Goal: Information Seeking & Learning: Check status

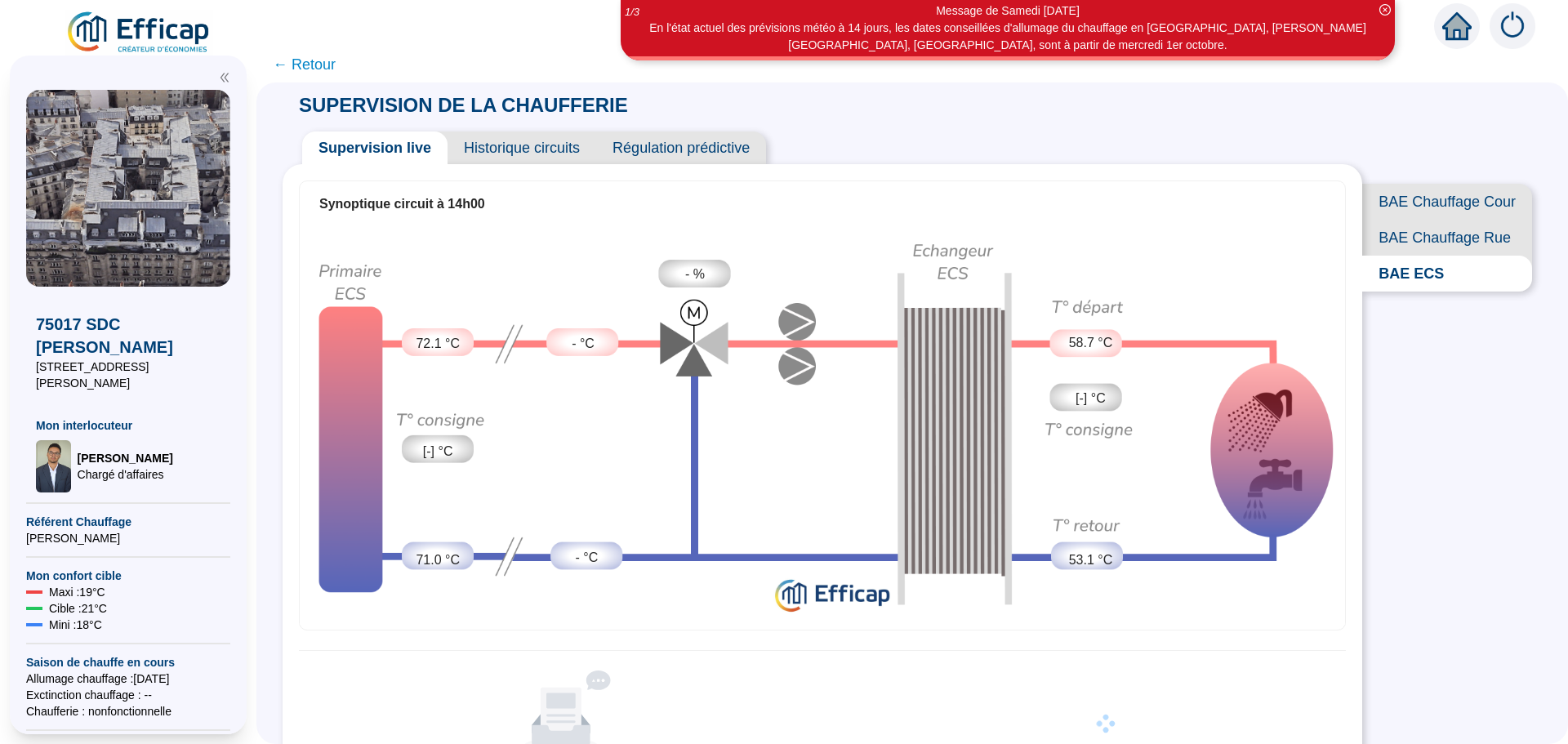
click at [548, 152] on span "Historique circuits" at bounding box center [522, 147] width 149 height 32
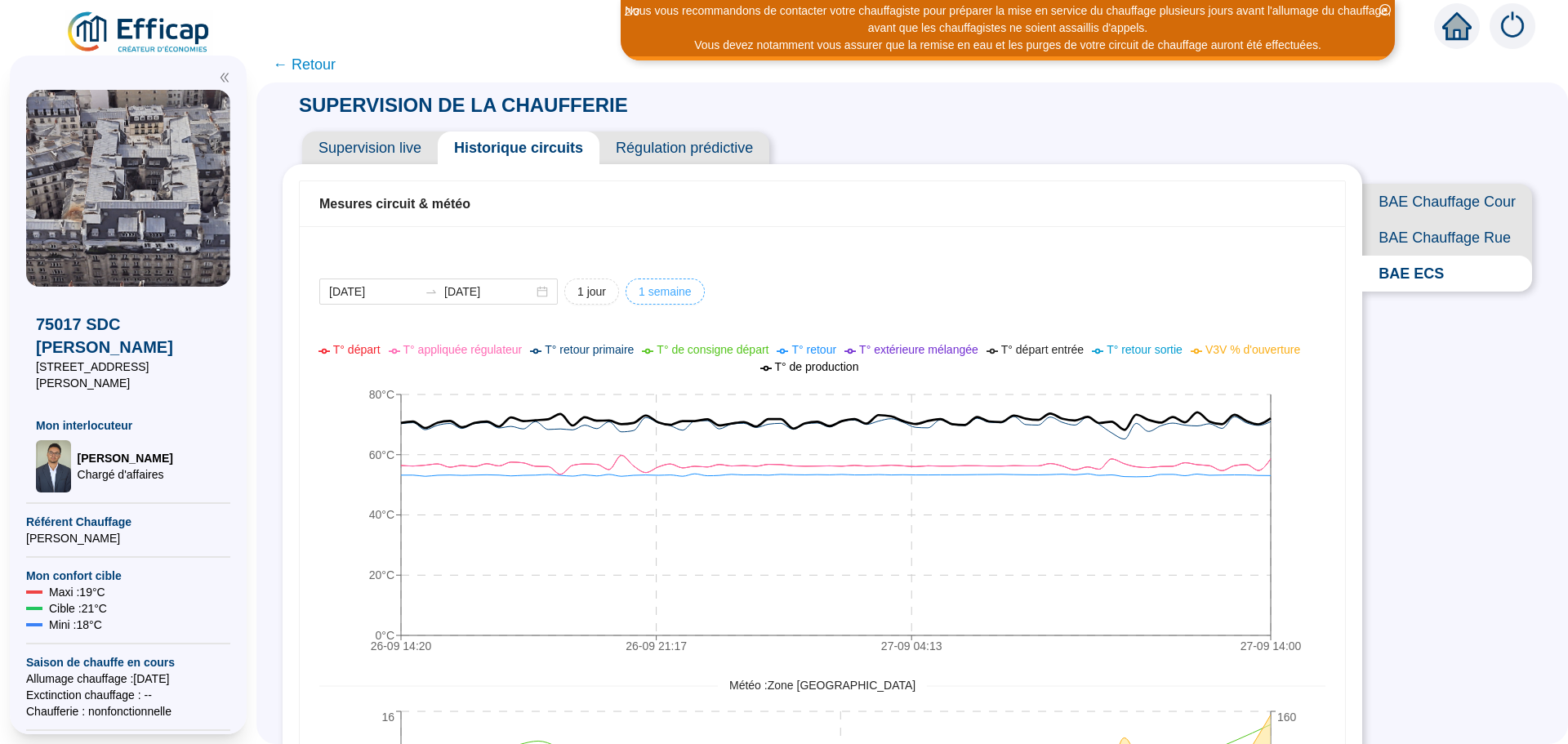
click at [651, 291] on span "1 semaine" at bounding box center [665, 292] width 53 height 18
type input "[DATE]"
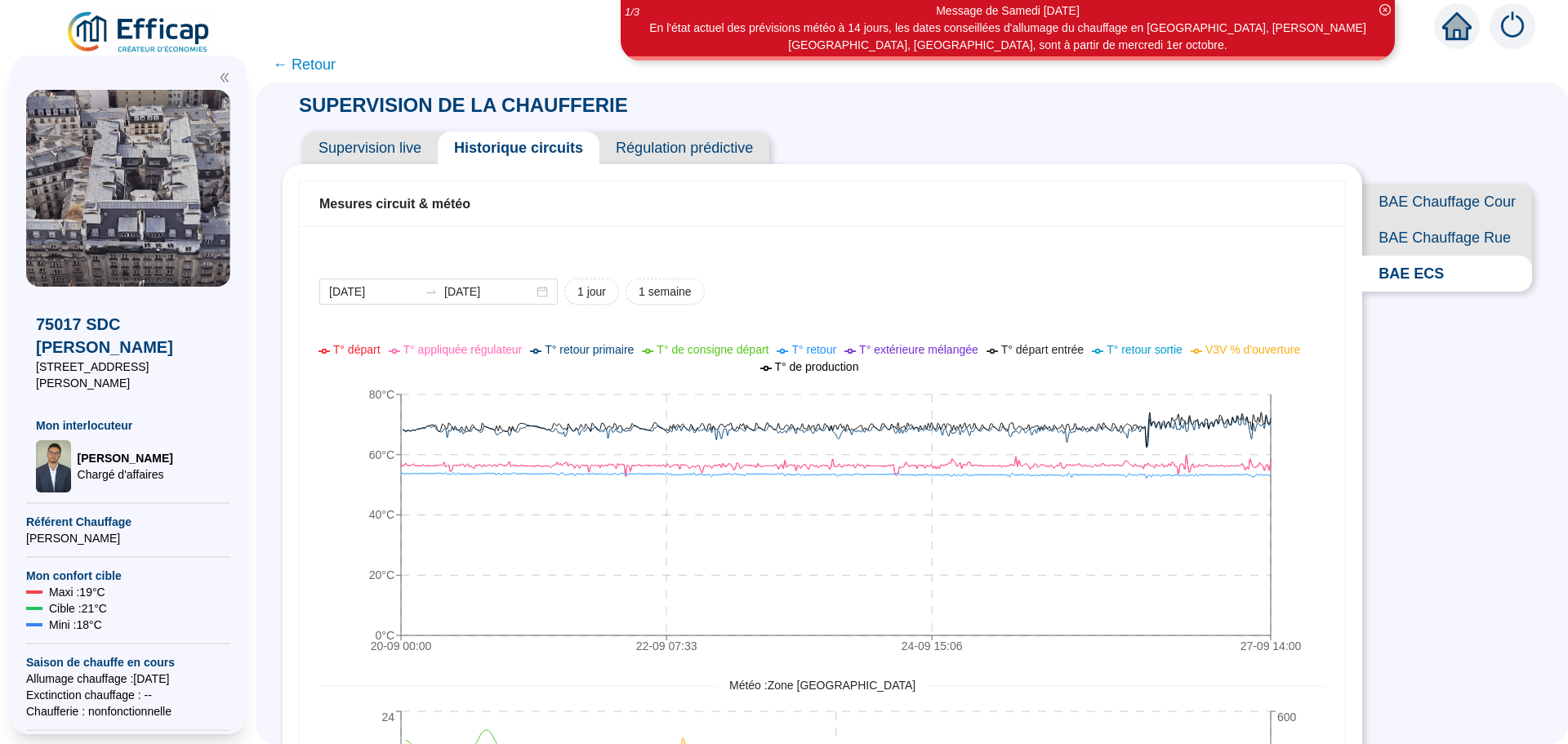
click at [683, 150] on span "Régulation prédictive" at bounding box center [685, 147] width 170 height 32
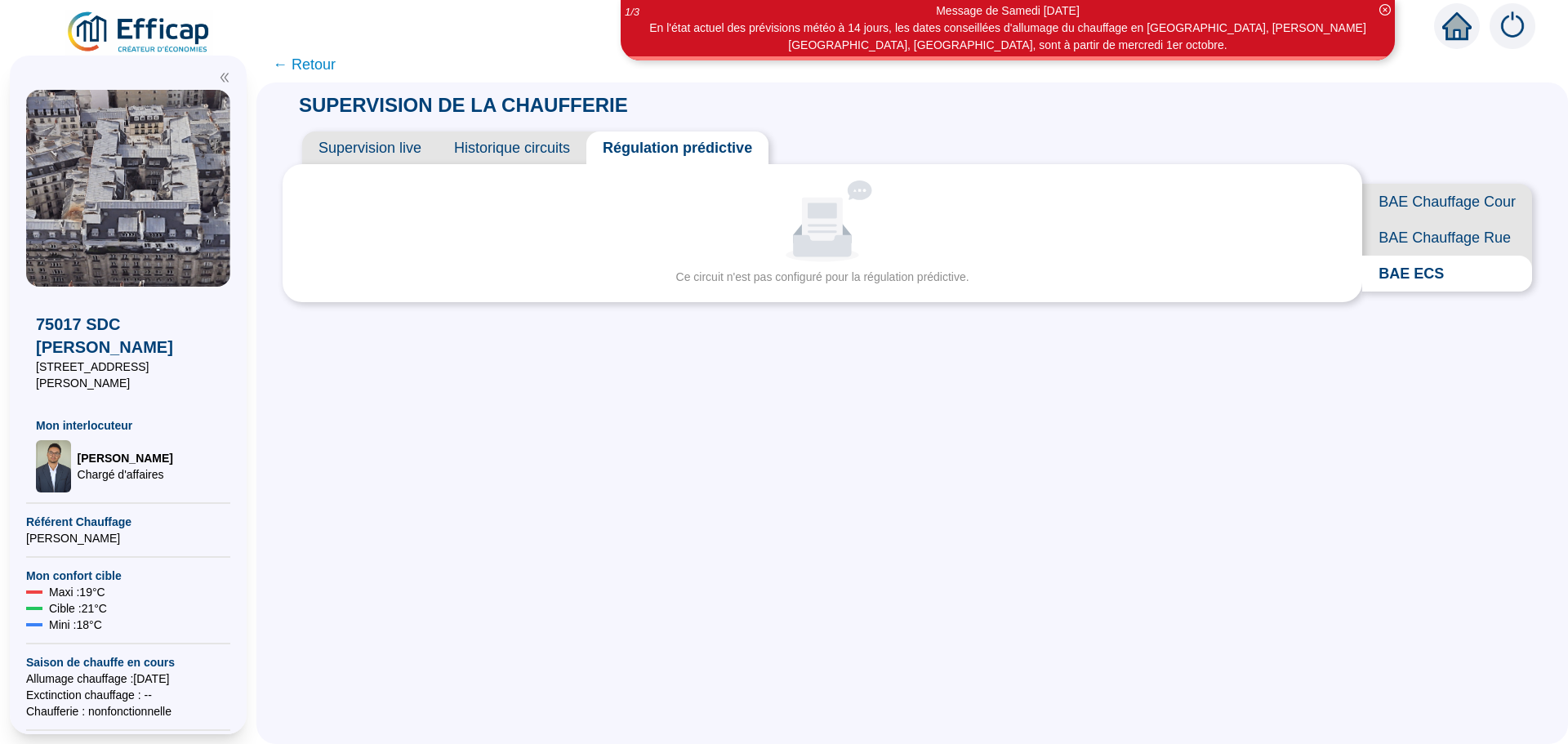
click at [404, 142] on span "Supervision live" at bounding box center [369, 147] width 136 height 32
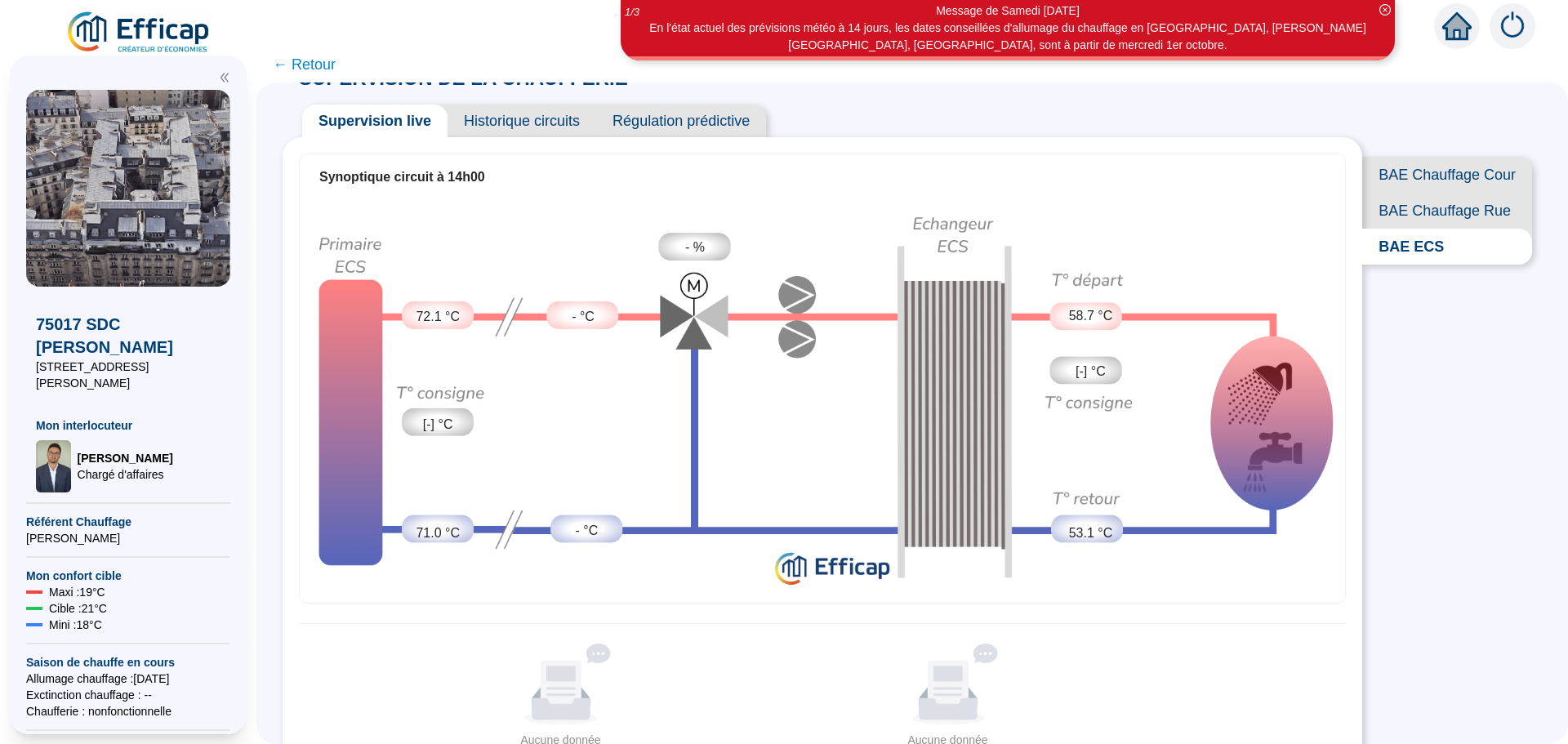
scroll to position [40, 0]
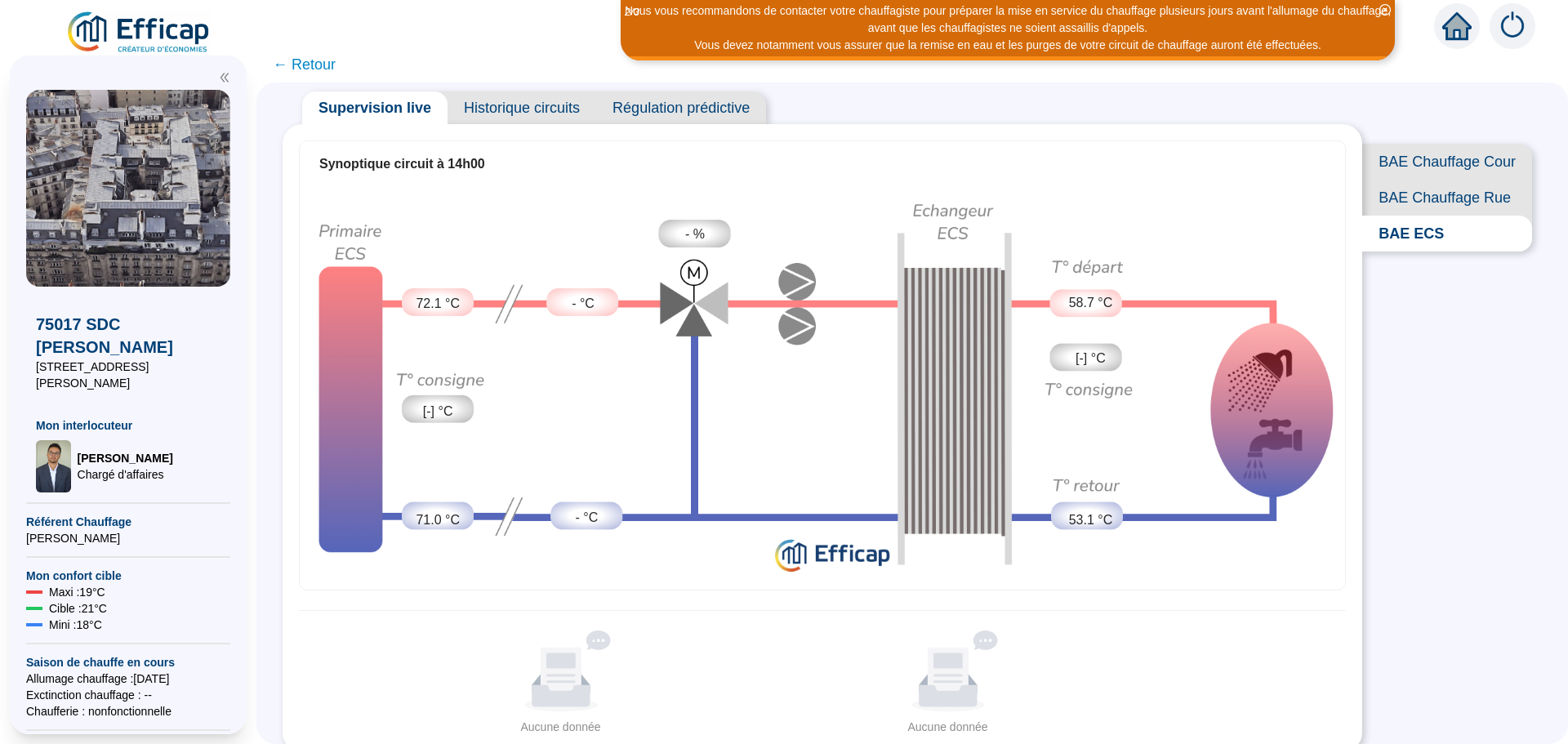
click at [1390, 8] on icon "close-circle" at bounding box center [1385, 10] width 11 height 11
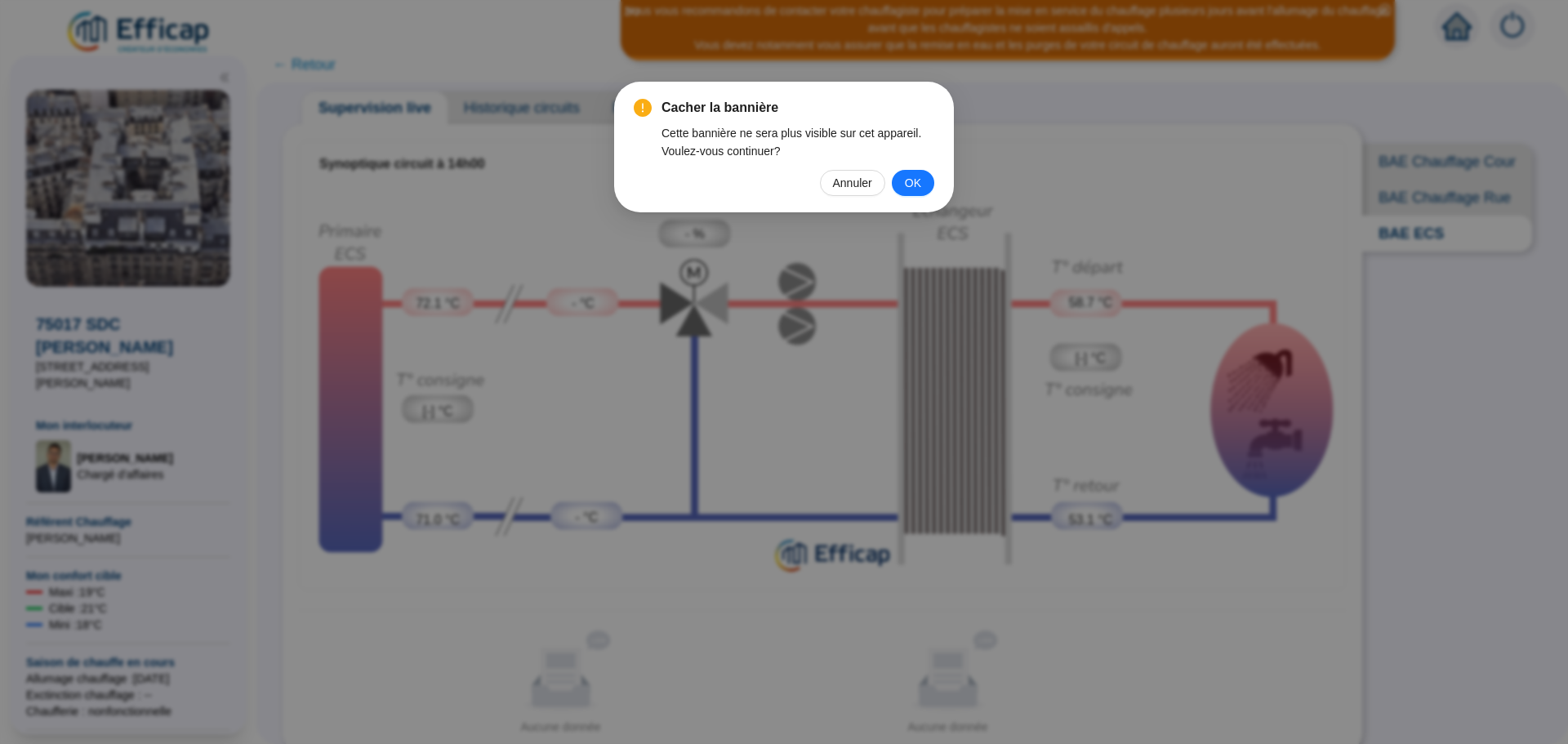
click at [901, 179] on button "OK" at bounding box center [913, 183] width 43 height 26
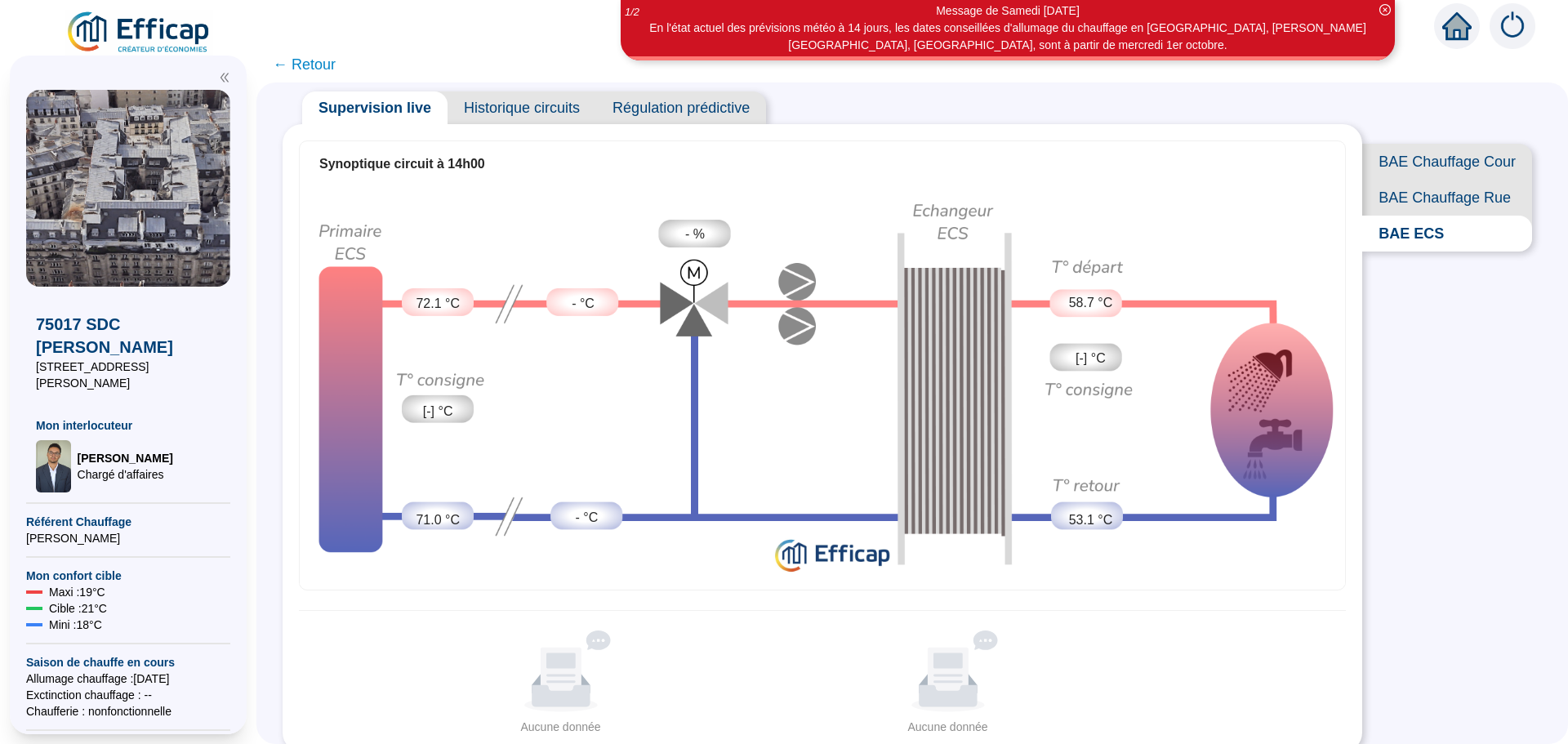
click at [1376, 87] on div "BAE Chauffage Cour BAE Chauffage Rue BAE ECS" at bounding box center [1452, 175] width 179 height 193
click at [1463, 214] on span "BAE Chauffage Rue" at bounding box center [1447, 197] width 170 height 36
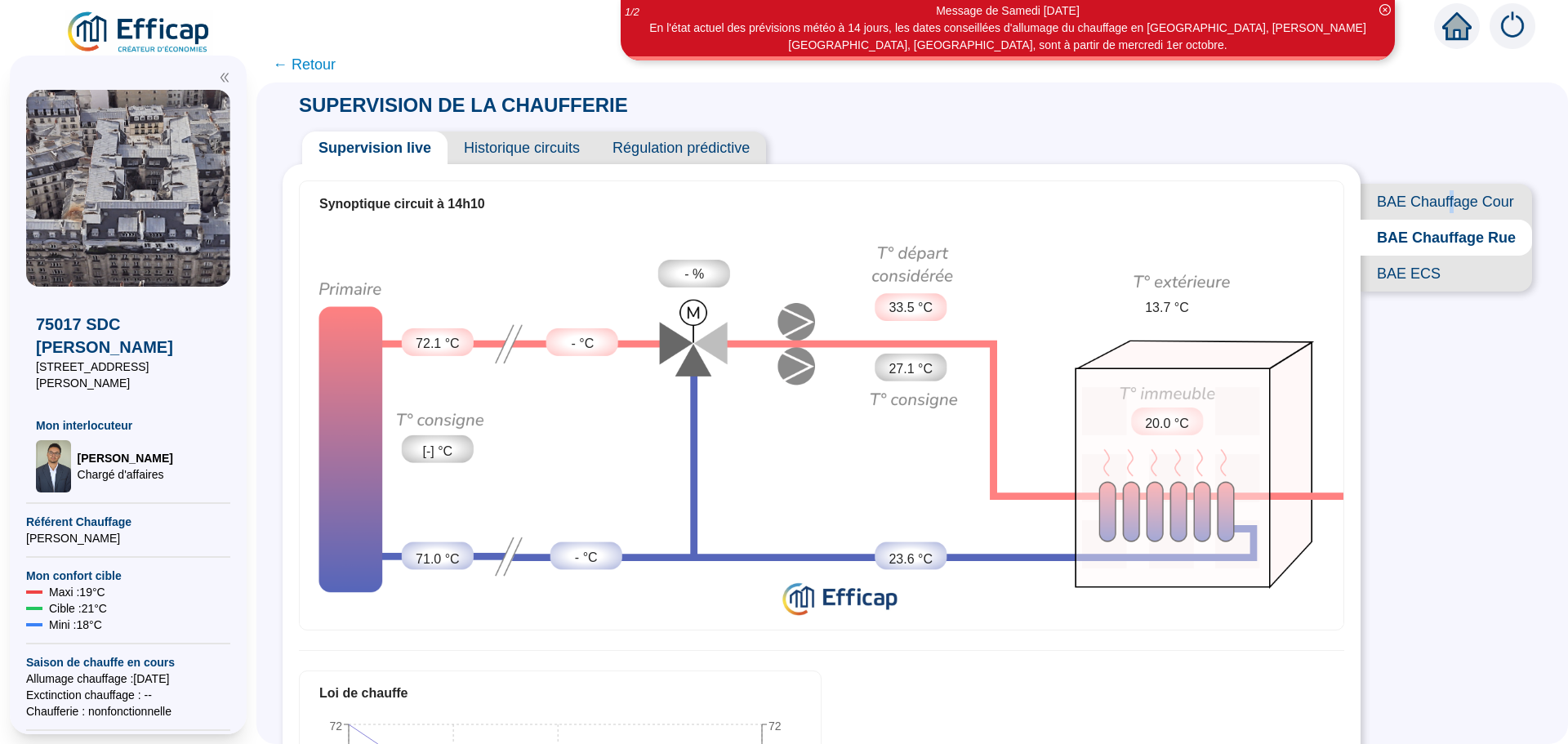
click at [1440, 197] on span "BAE Chauffage Cour" at bounding box center [1446, 201] width 172 height 36
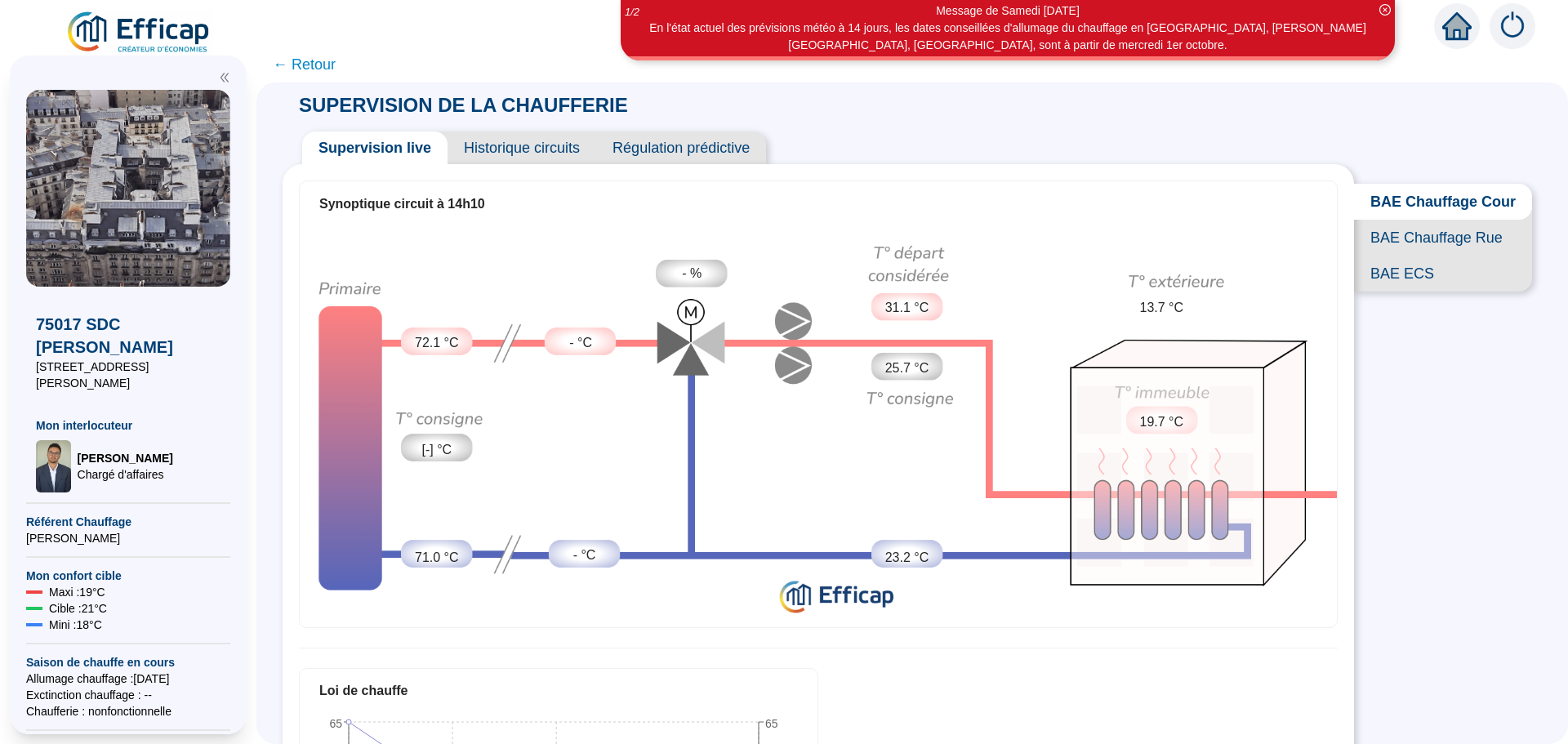
click at [1393, 291] on span "BAE ECS" at bounding box center [1443, 273] width 178 height 36
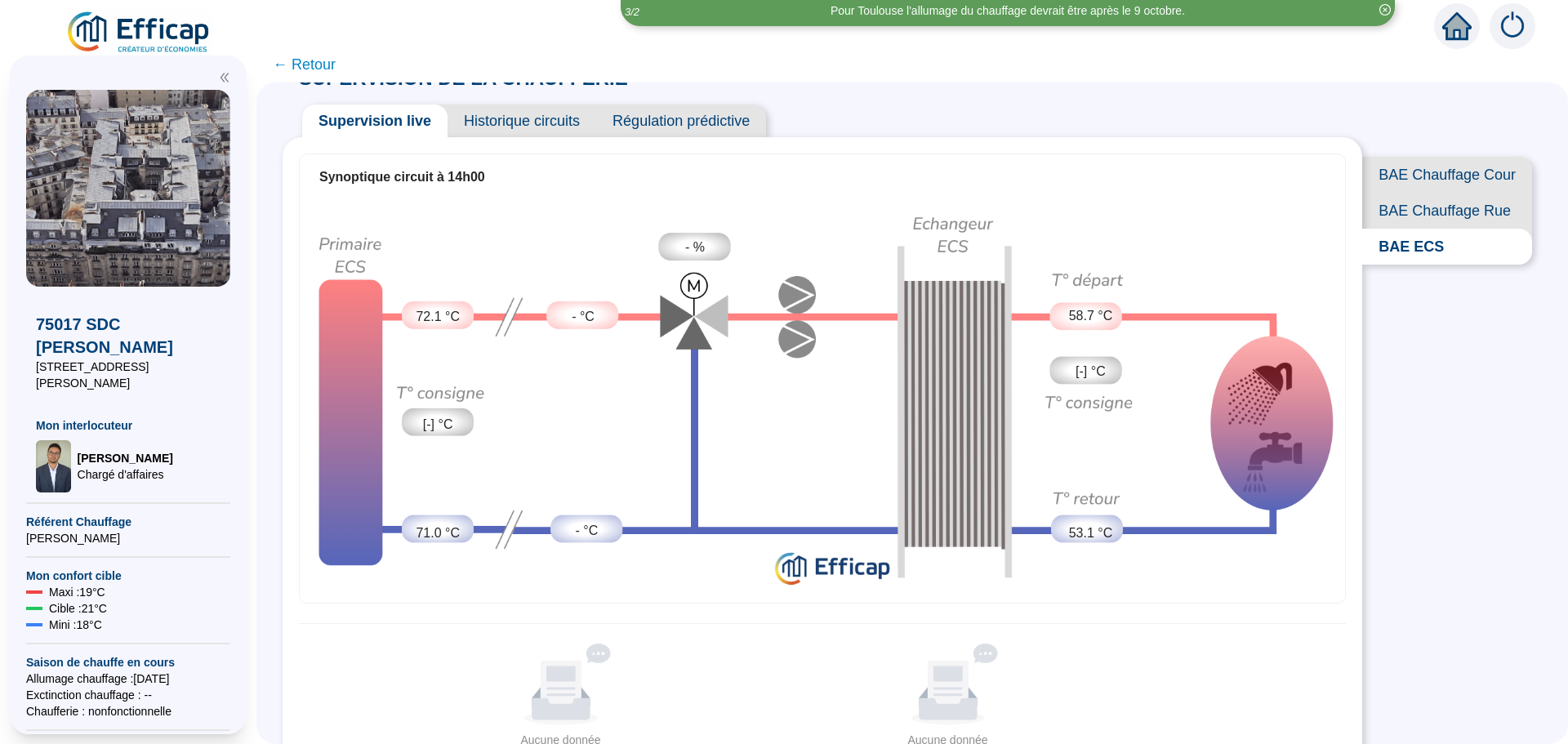
scroll to position [40, 0]
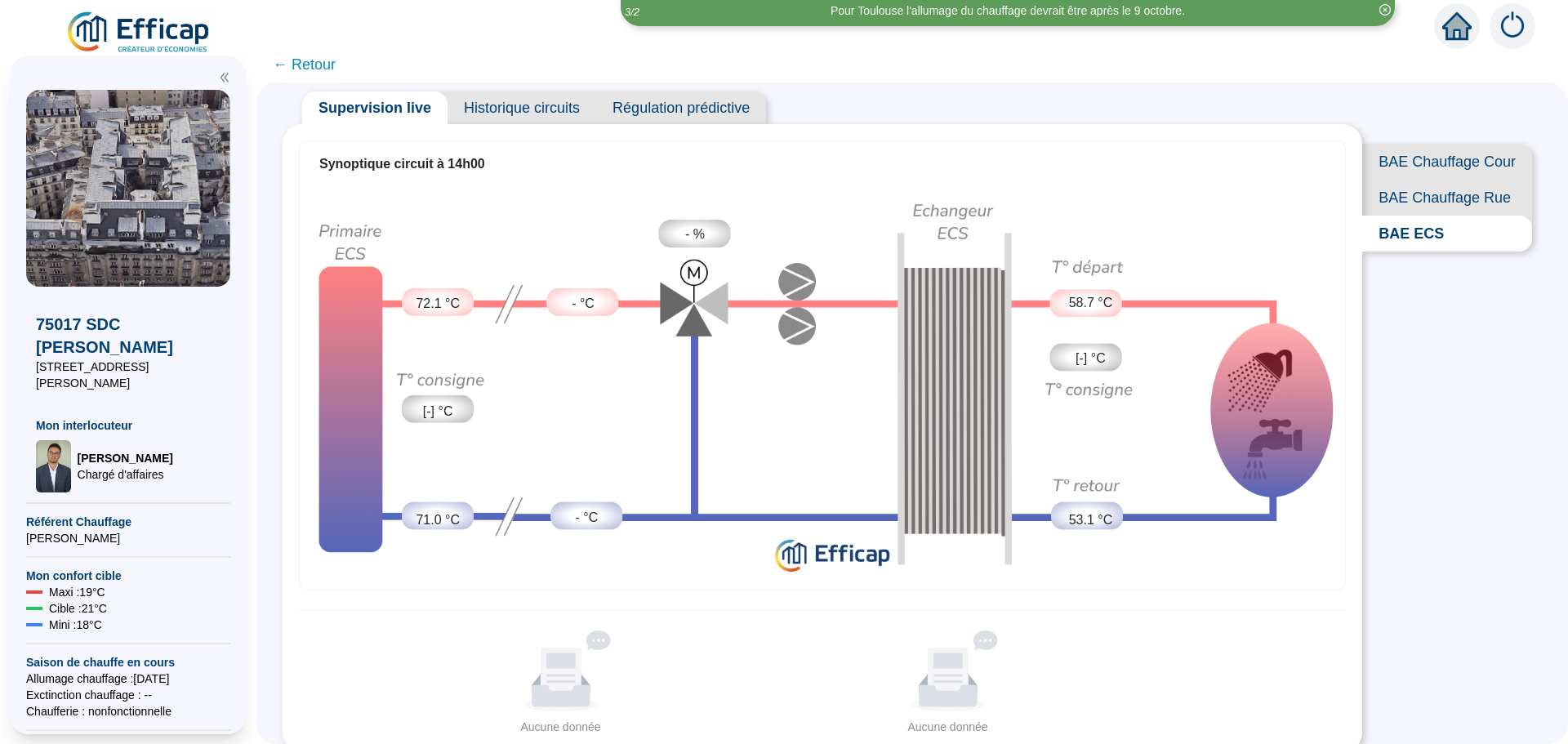
click at [299, 67] on span "← Retour" at bounding box center [305, 65] width 63 height 23
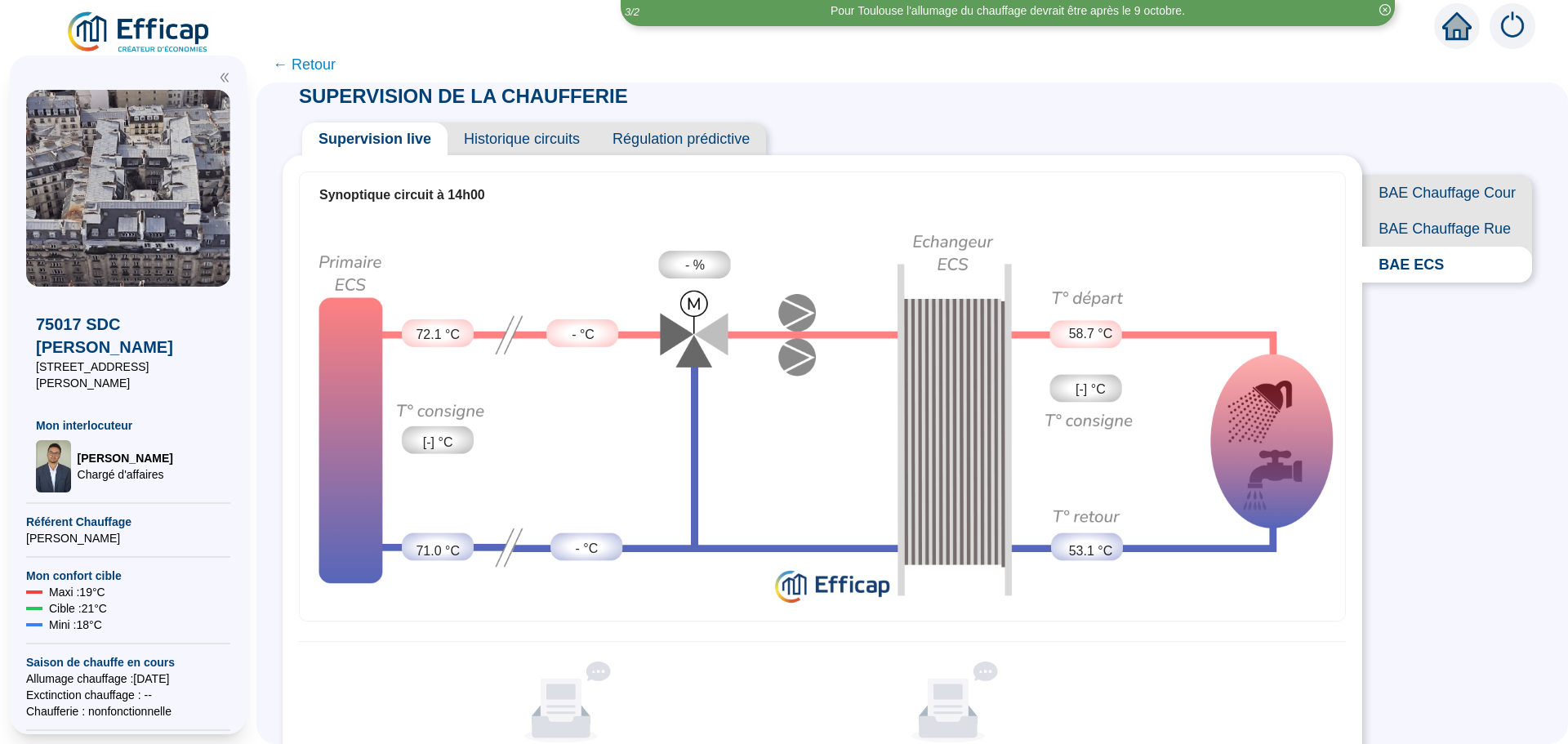
scroll to position [0, 0]
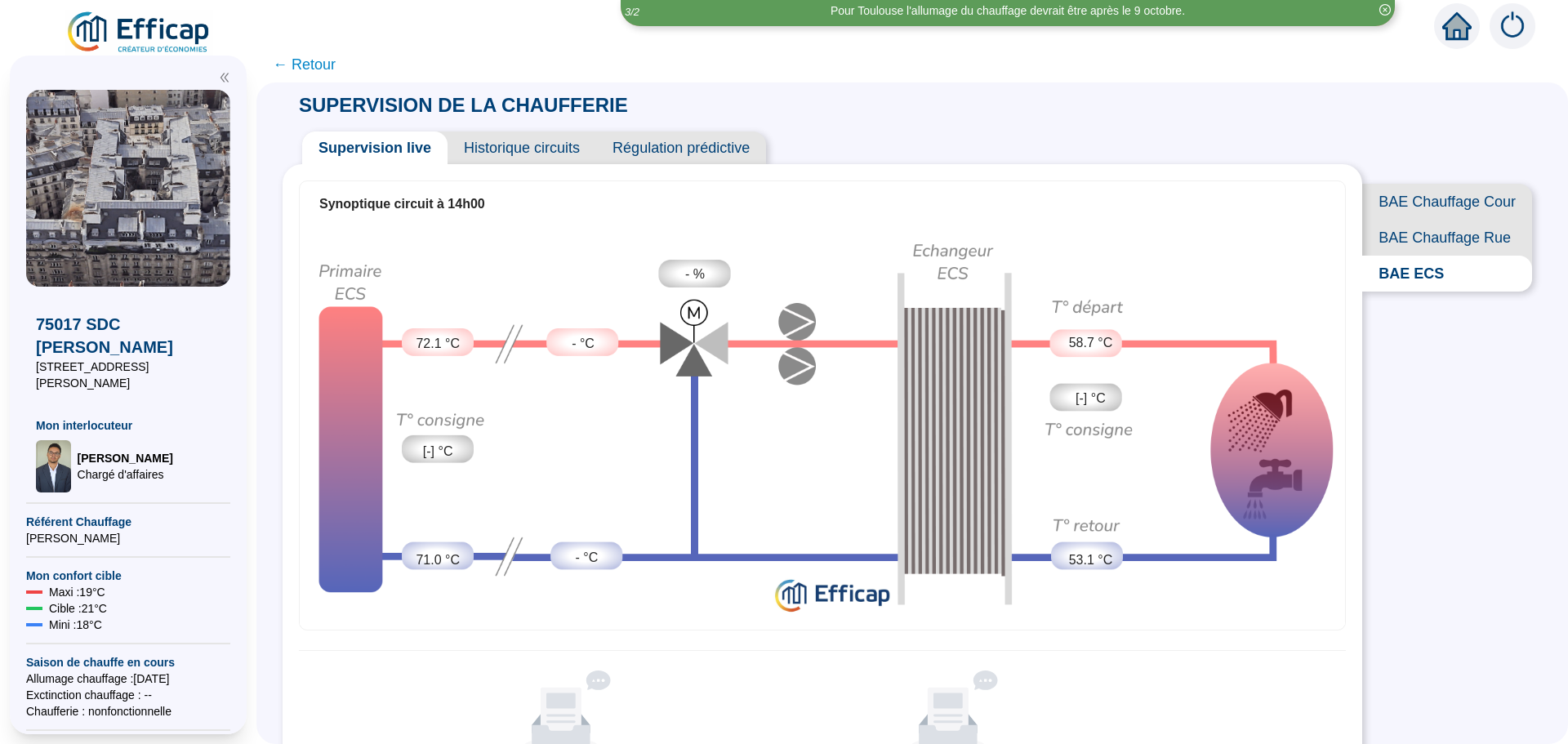
click at [1381, 6] on icon "close-circle" at bounding box center [1385, 10] width 11 height 11
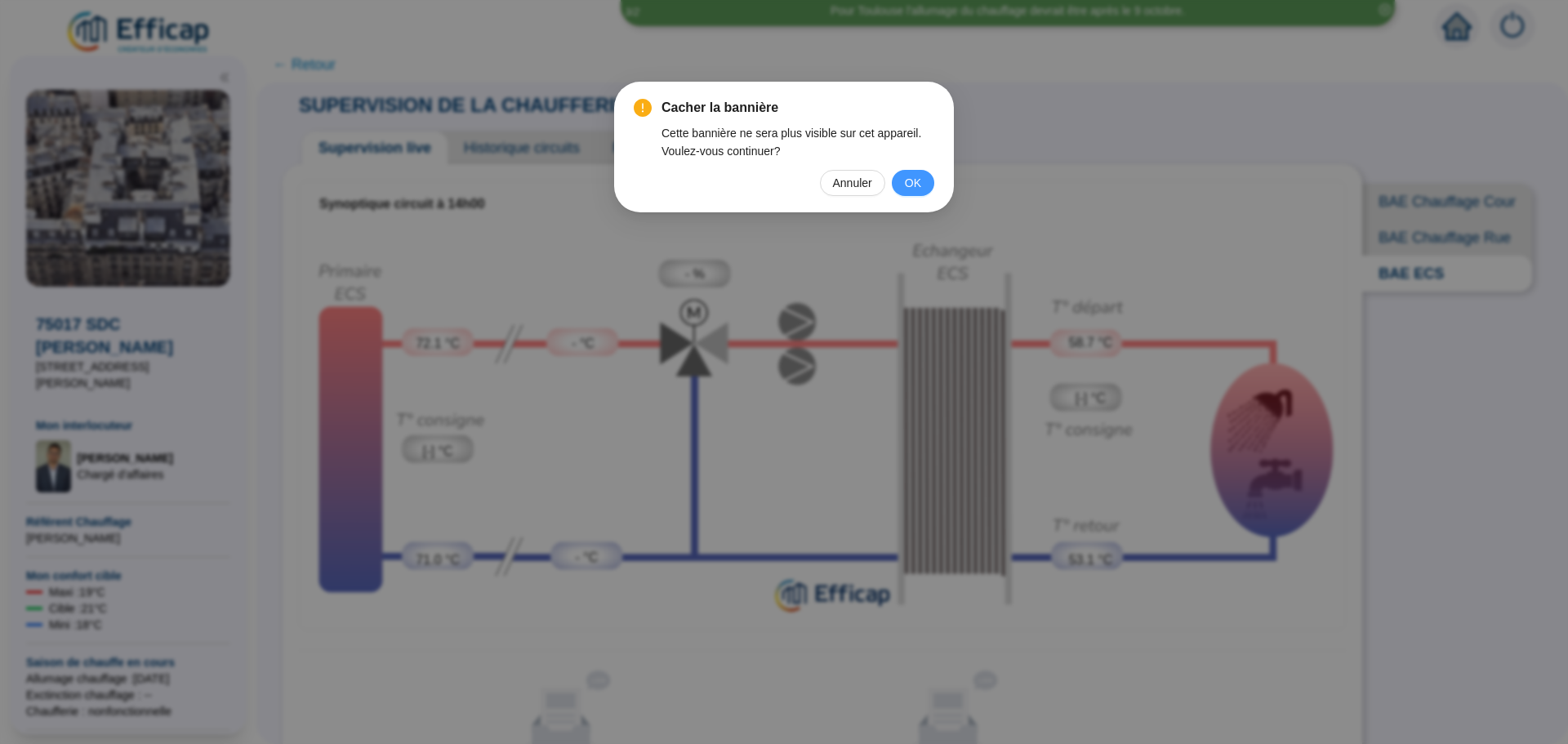
click at [910, 185] on span "OK" at bounding box center [913, 183] width 17 height 18
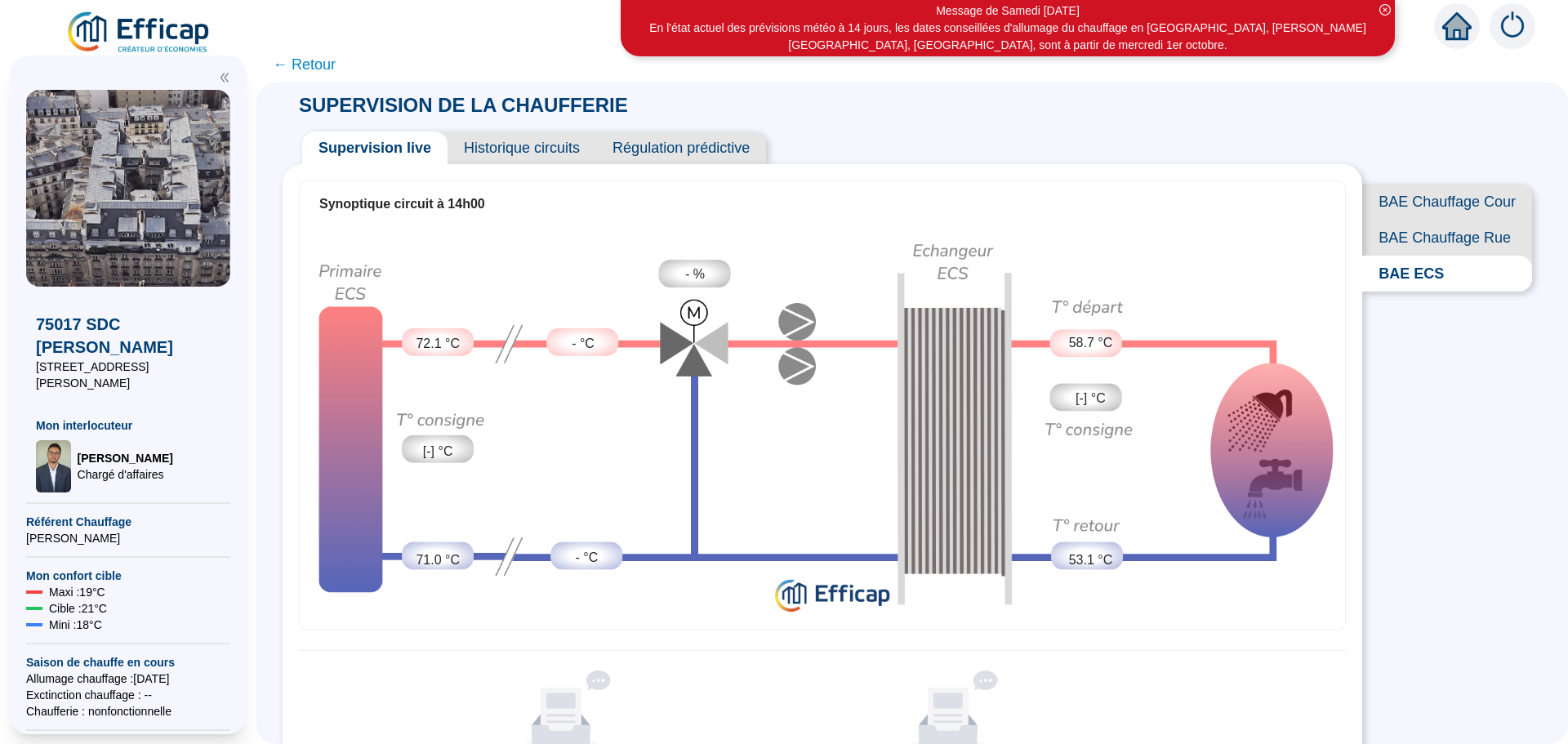
click at [1385, 10] on icon "close-circle" at bounding box center [1385, 10] width 11 height 11
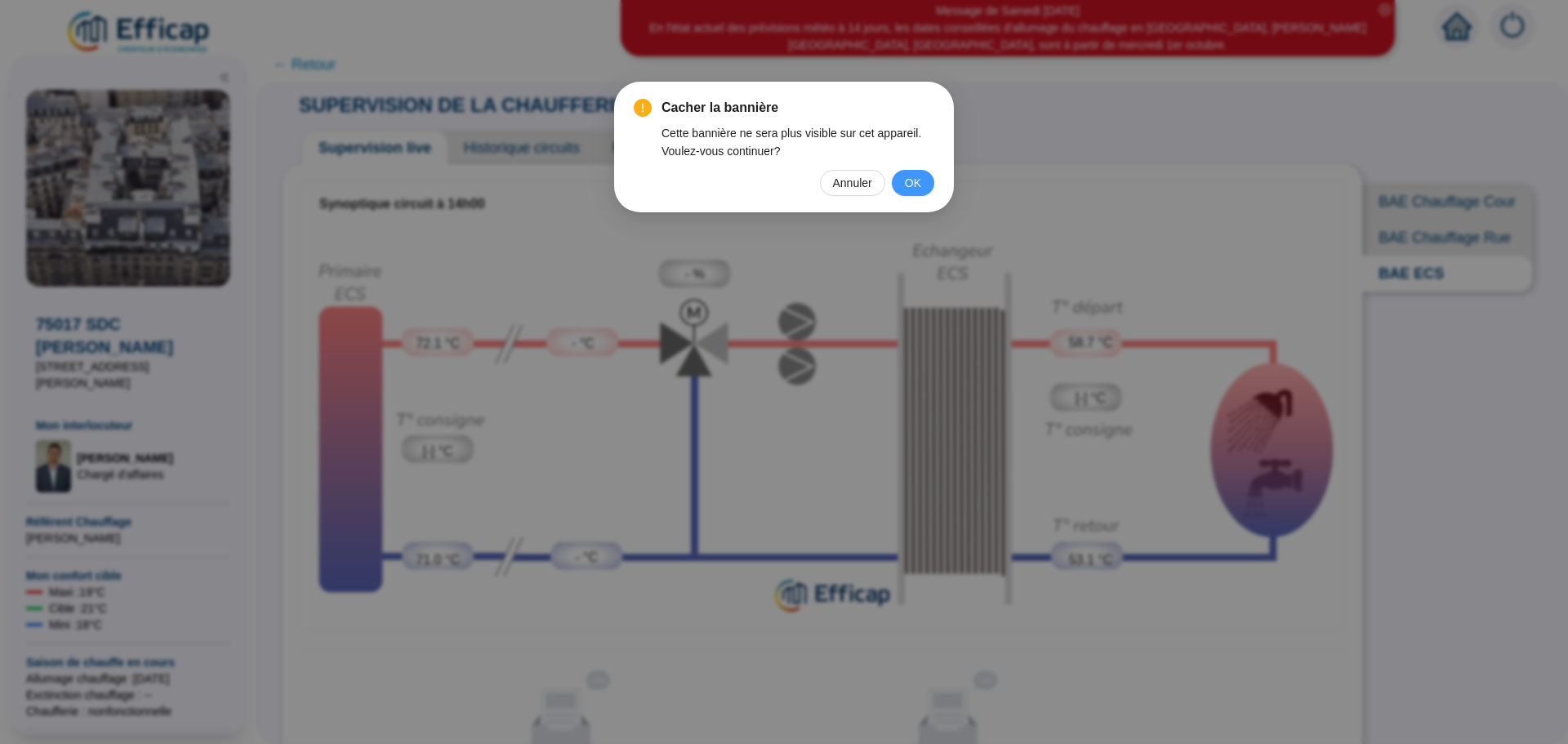
click at [916, 183] on span "OK" at bounding box center [913, 183] width 17 height 18
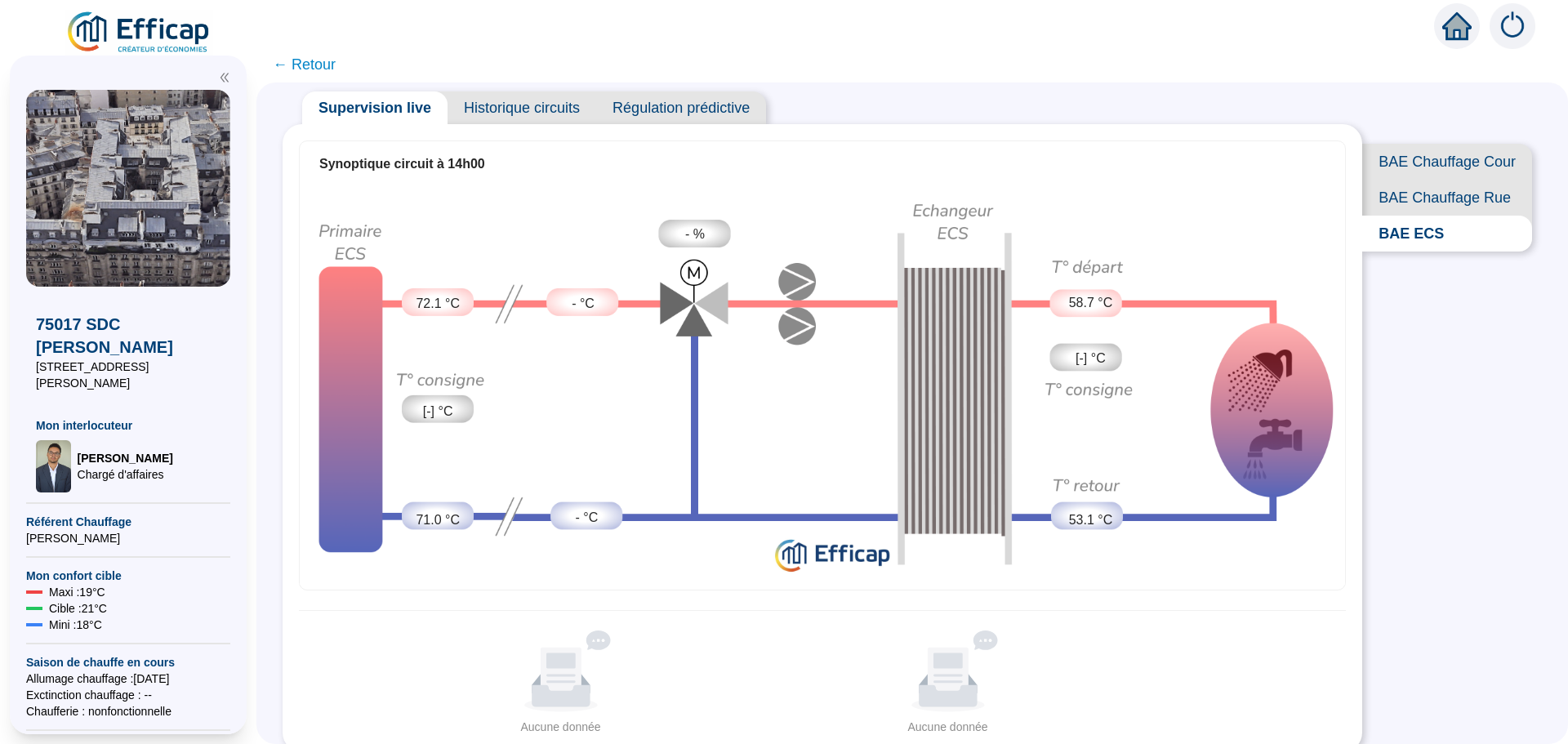
click at [165, 227] on img at bounding box center [128, 188] width 204 height 197
click at [317, 71] on span "← Retour" at bounding box center [305, 65] width 63 height 23
click at [1448, 35] on icon "home" at bounding box center [1458, 26] width 30 height 23
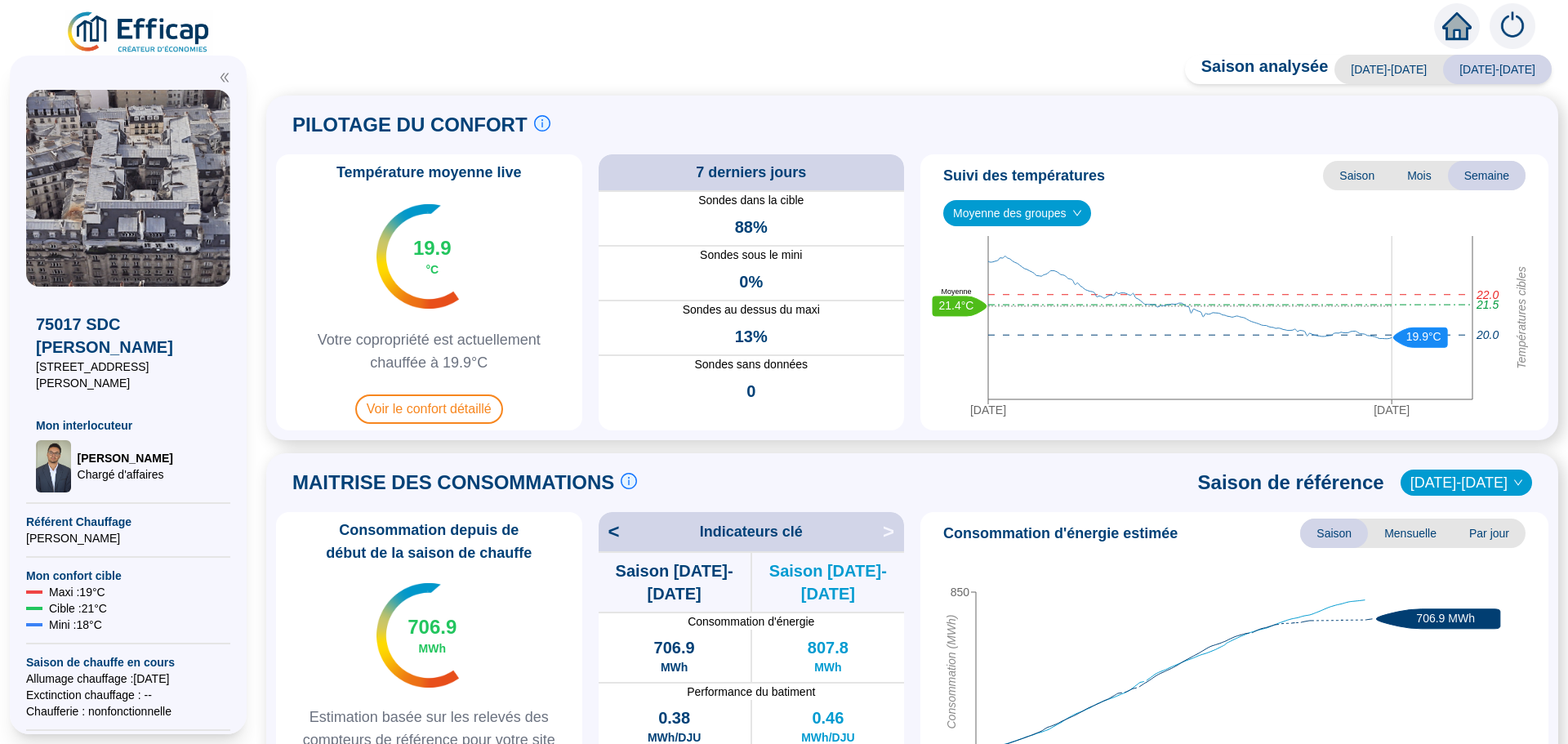
click at [966, 303] on text "21.4°C" at bounding box center [957, 305] width 35 height 13
click at [1515, 326] on tspan "Températures cibles" at bounding box center [1522, 318] width 13 height 103
click at [1412, 169] on span "Mois" at bounding box center [1419, 176] width 57 height 30
click at [1343, 166] on span "Saison" at bounding box center [1356, 176] width 67 height 30
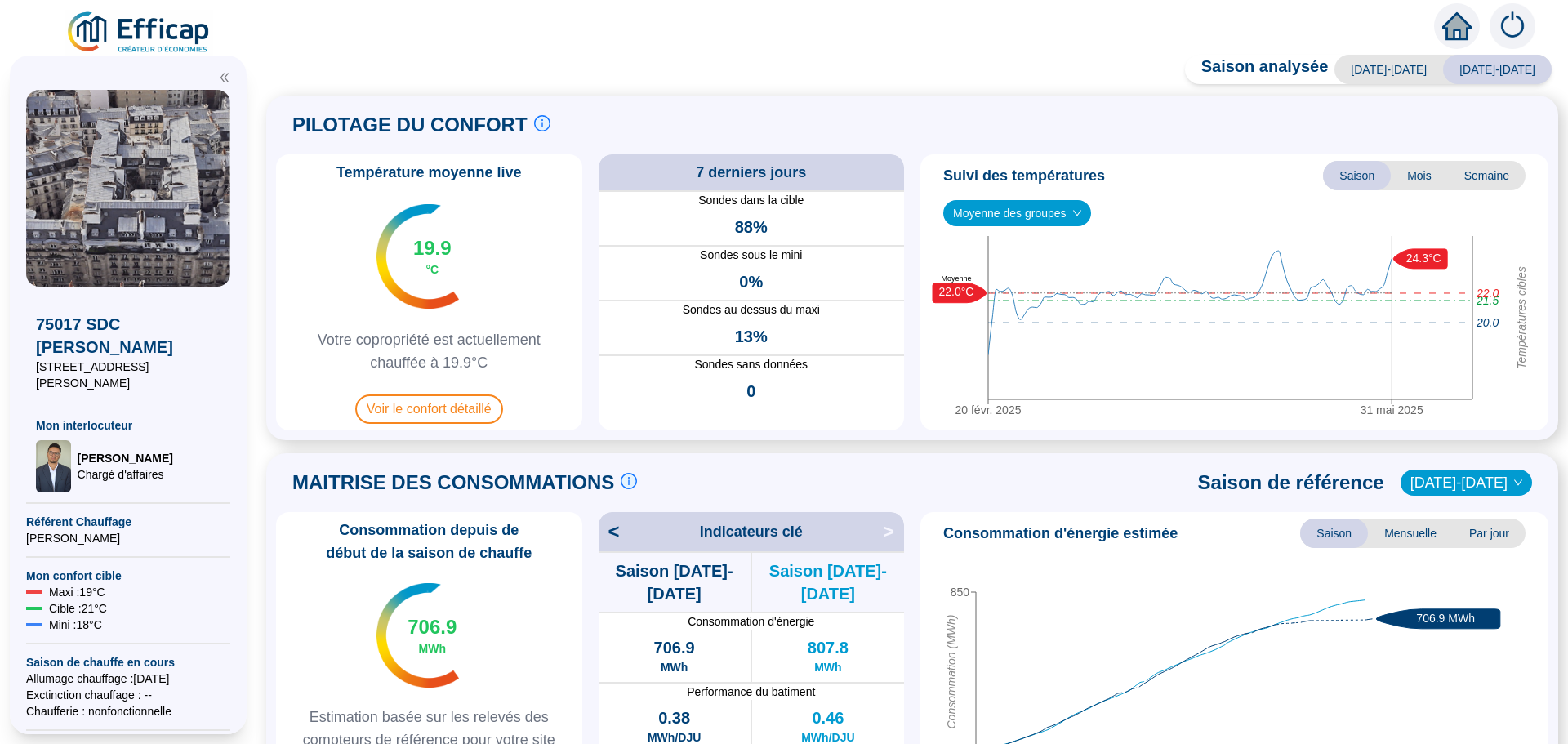
click at [1045, 218] on span "Moyenne des groupes" at bounding box center [1017, 214] width 128 height 25
click at [1236, 186] on div "Suivi des températures Saison Mois Semaine" at bounding box center [1234, 176] width 615 height 30
click at [1475, 174] on span "Semaine" at bounding box center [1487, 176] width 78 height 30
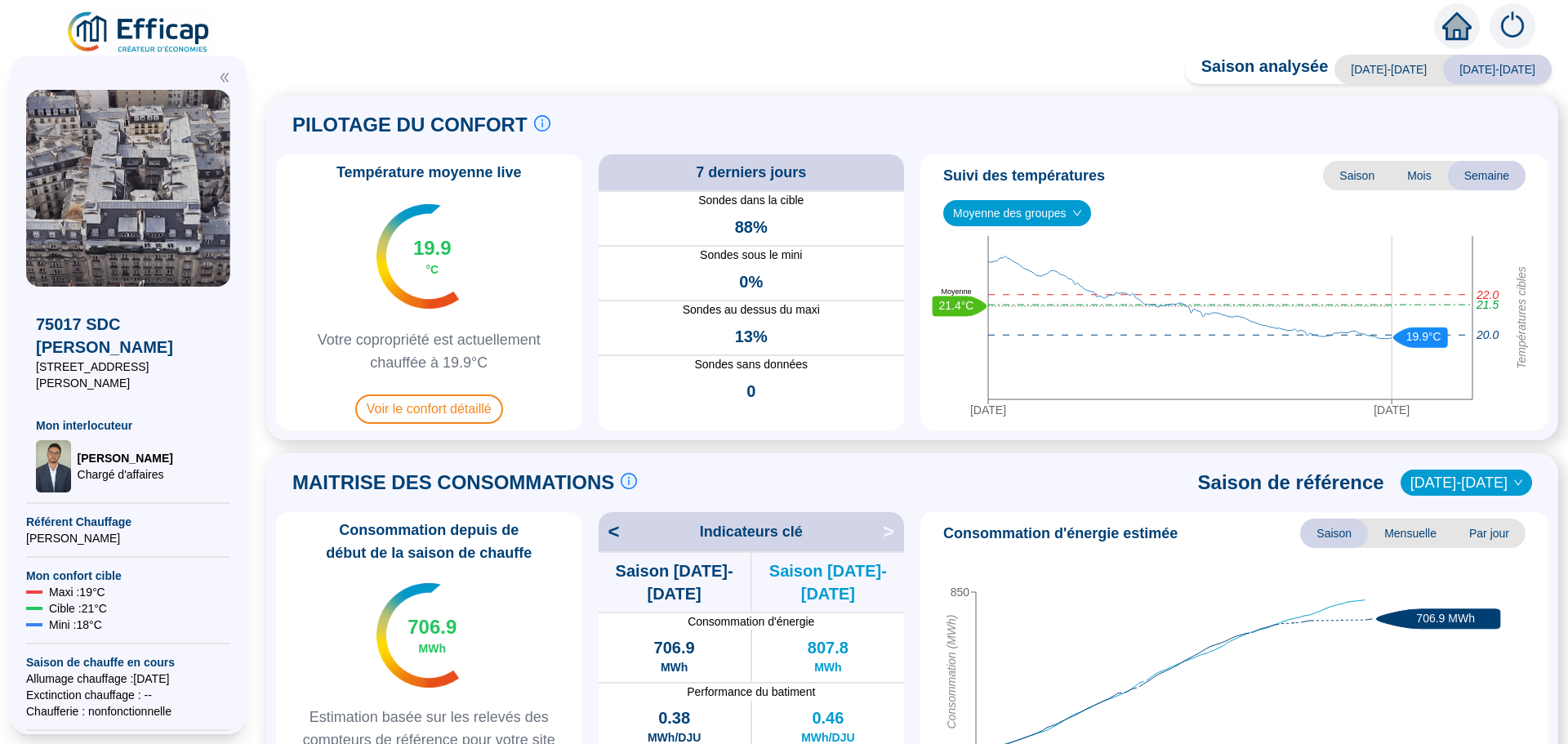
click at [1354, 179] on span "Saison" at bounding box center [1356, 176] width 67 height 30
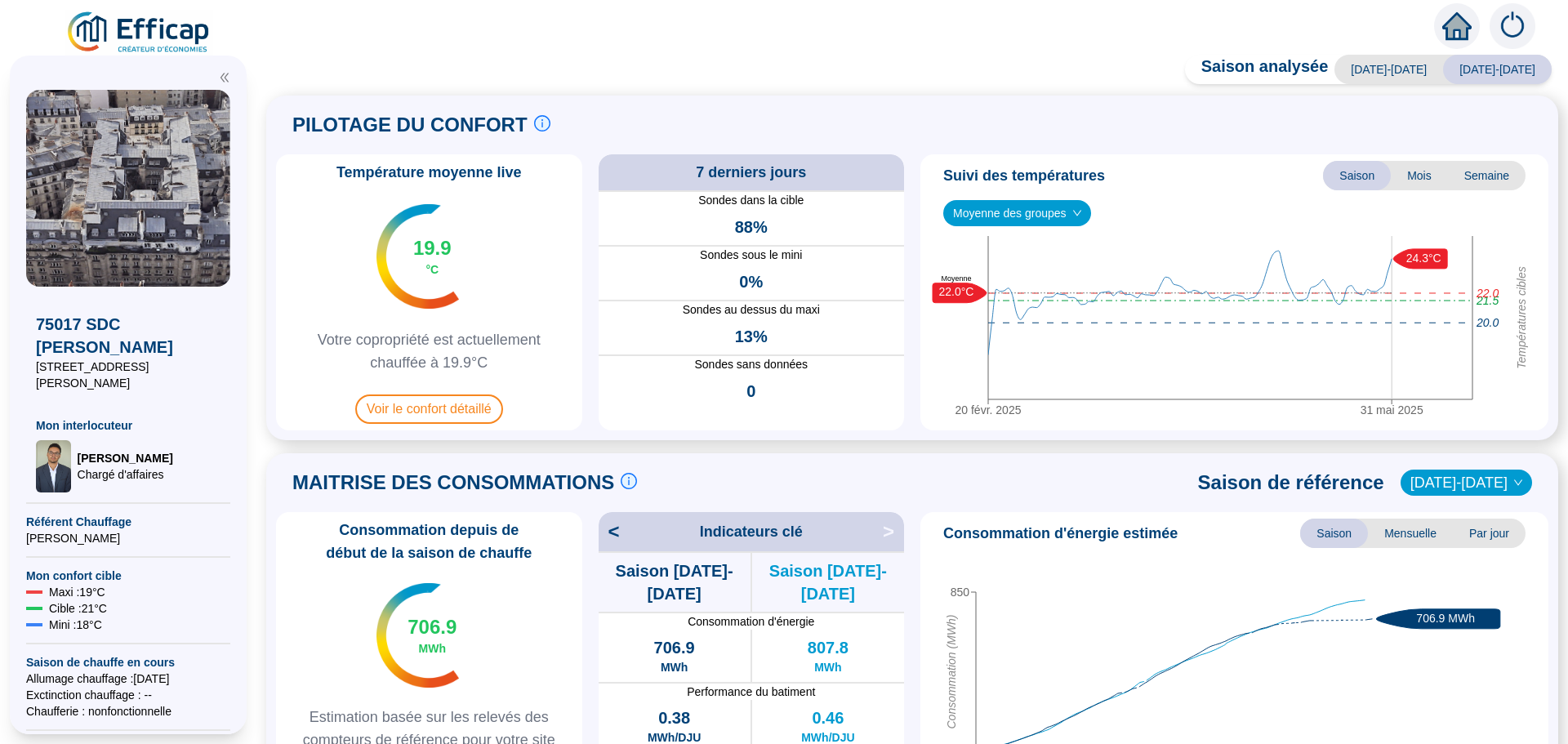
click at [1396, 176] on span "Mois" at bounding box center [1419, 176] width 57 height 30
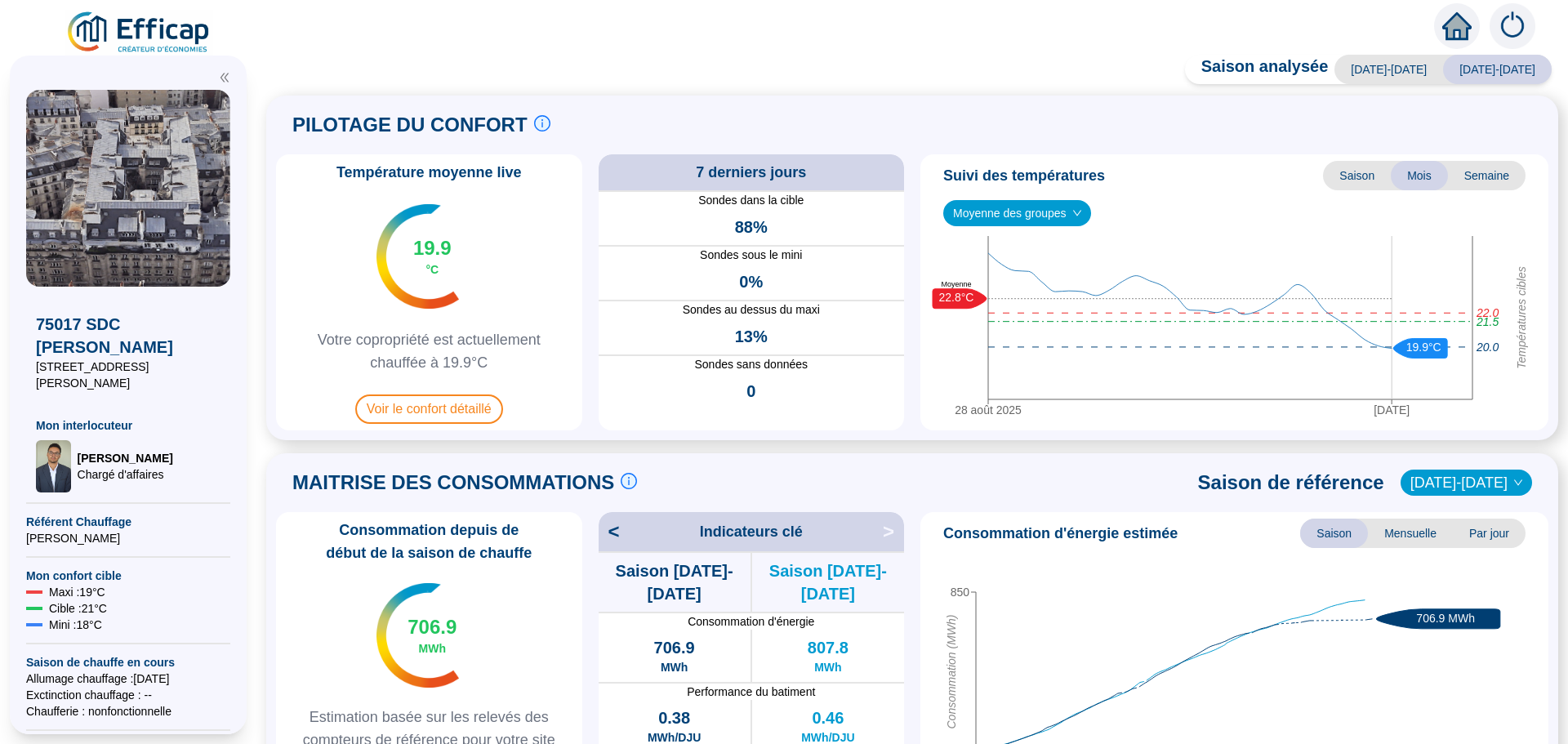
click at [1475, 178] on span "Semaine" at bounding box center [1487, 176] width 78 height 30
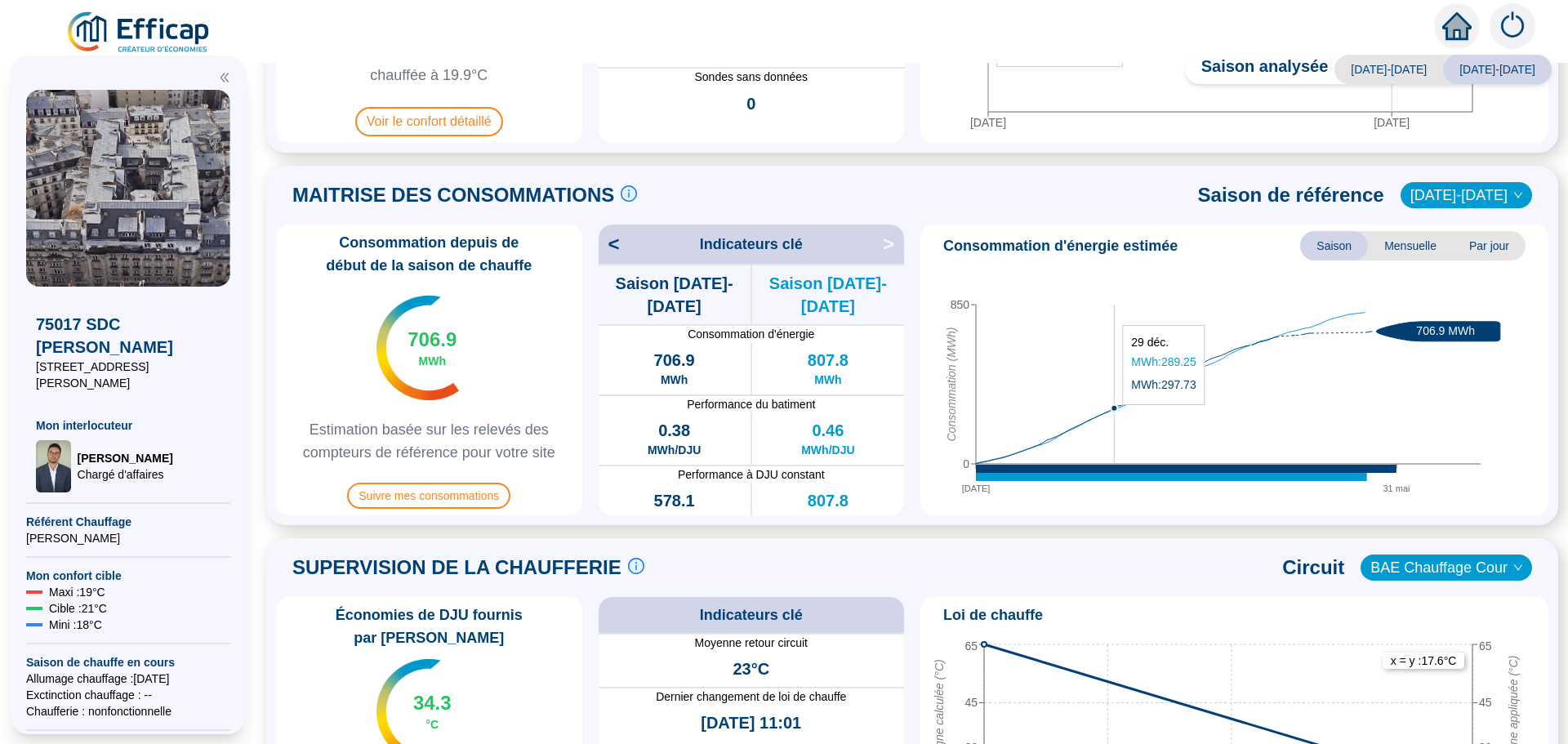
scroll to position [326, 0]
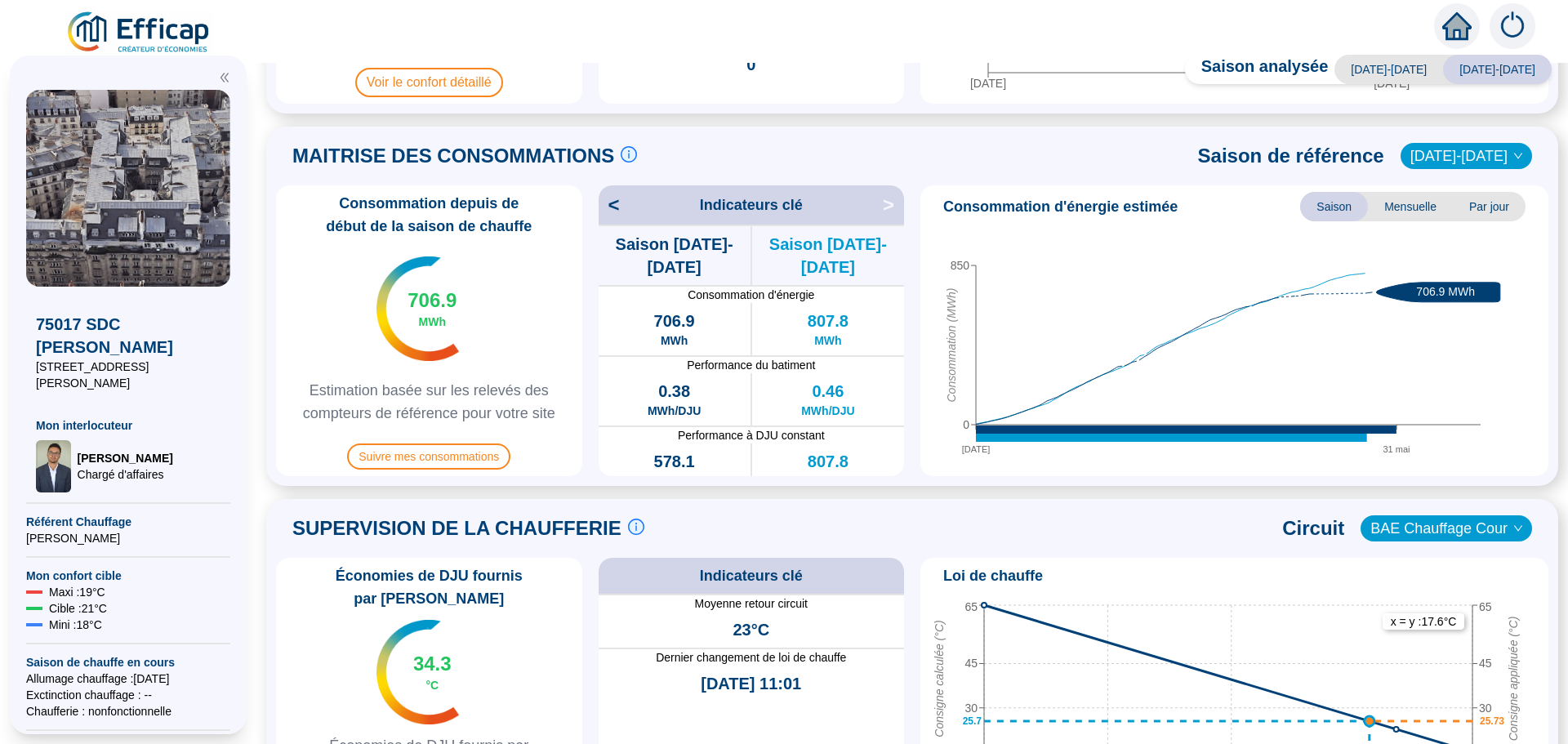
click at [1412, 216] on span "Mensuelle" at bounding box center [1410, 207] width 85 height 30
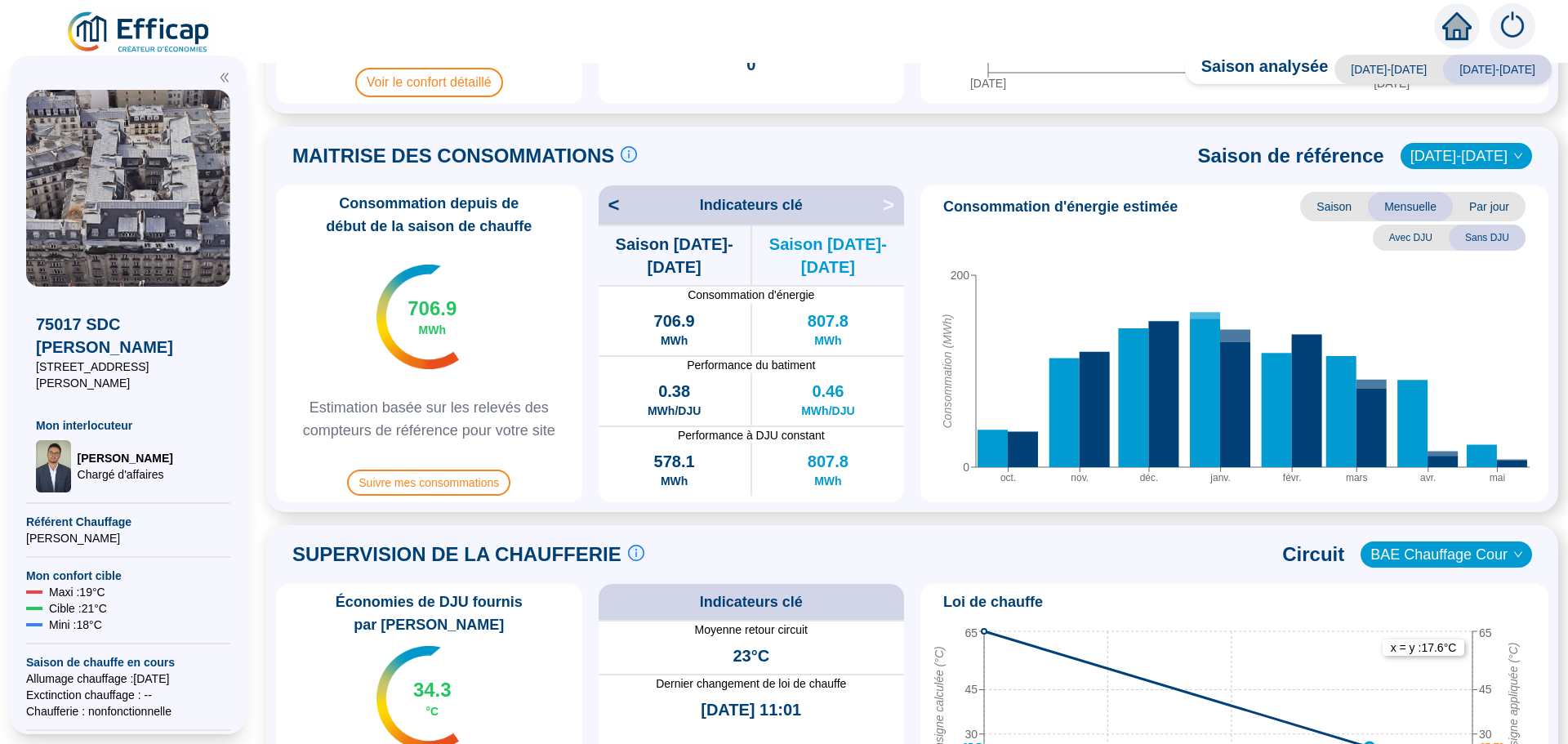
click at [1479, 212] on span "Par jour" at bounding box center [1489, 207] width 73 height 30
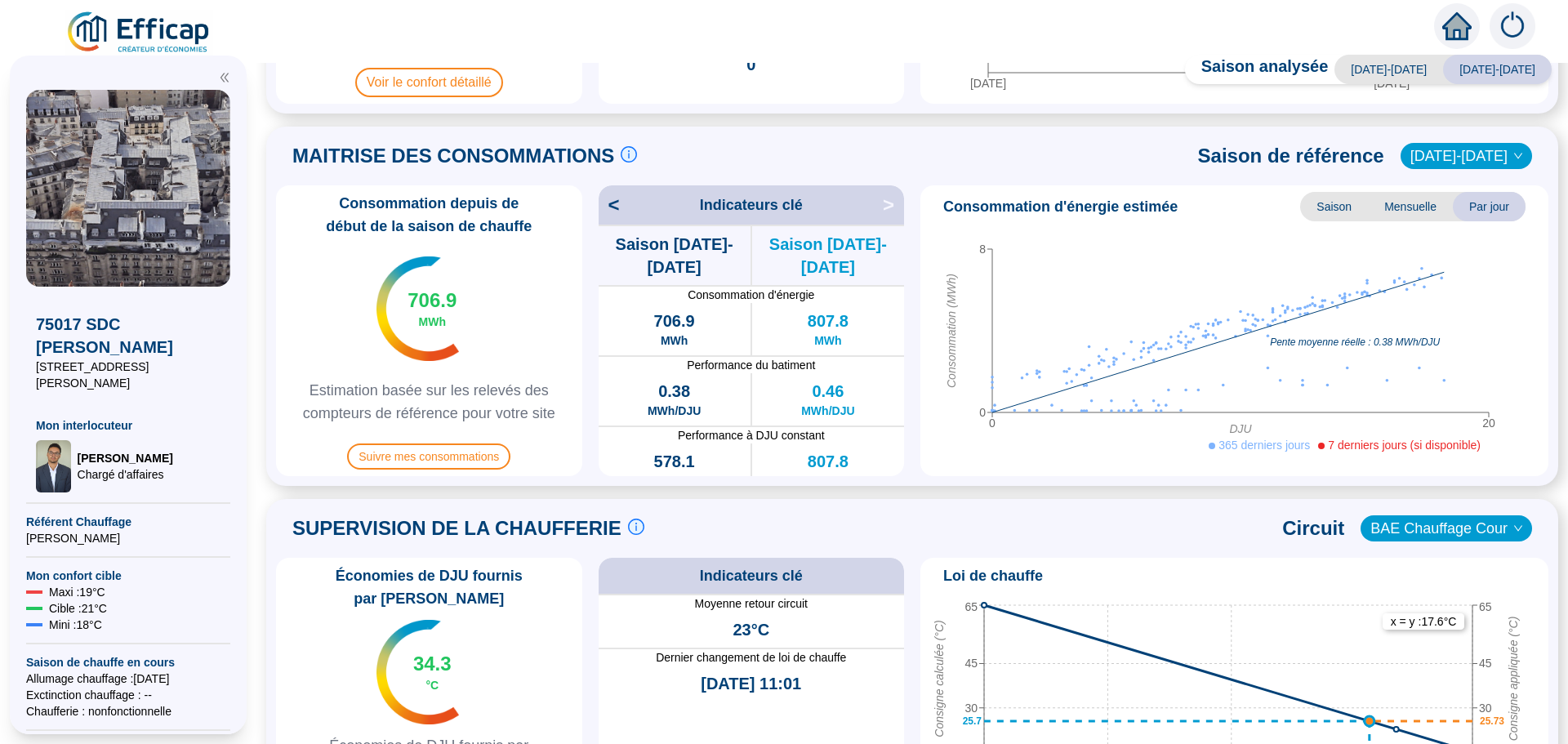
click at [1396, 204] on span "Mensuelle" at bounding box center [1410, 207] width 85 height 30
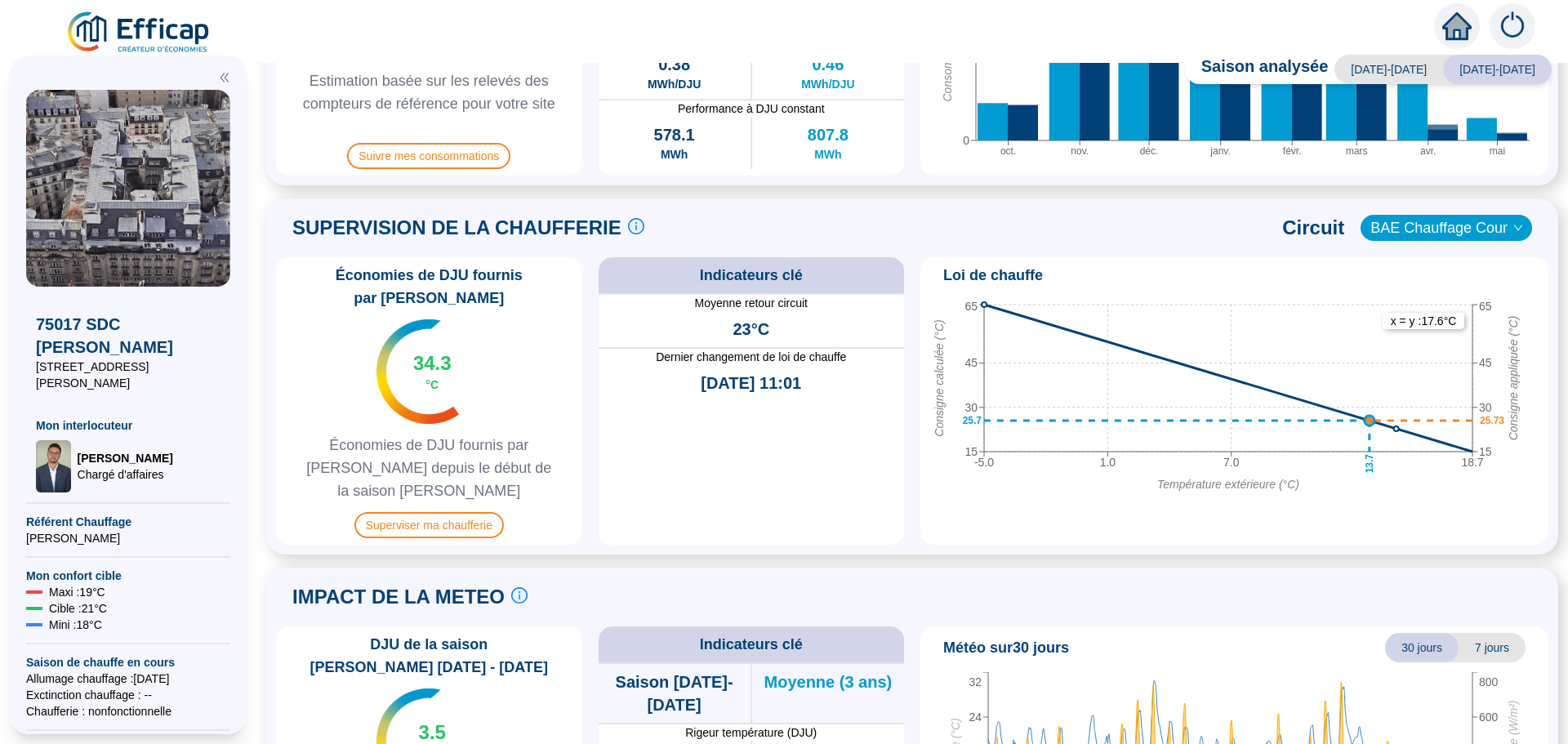
scroll to position [805, 0]
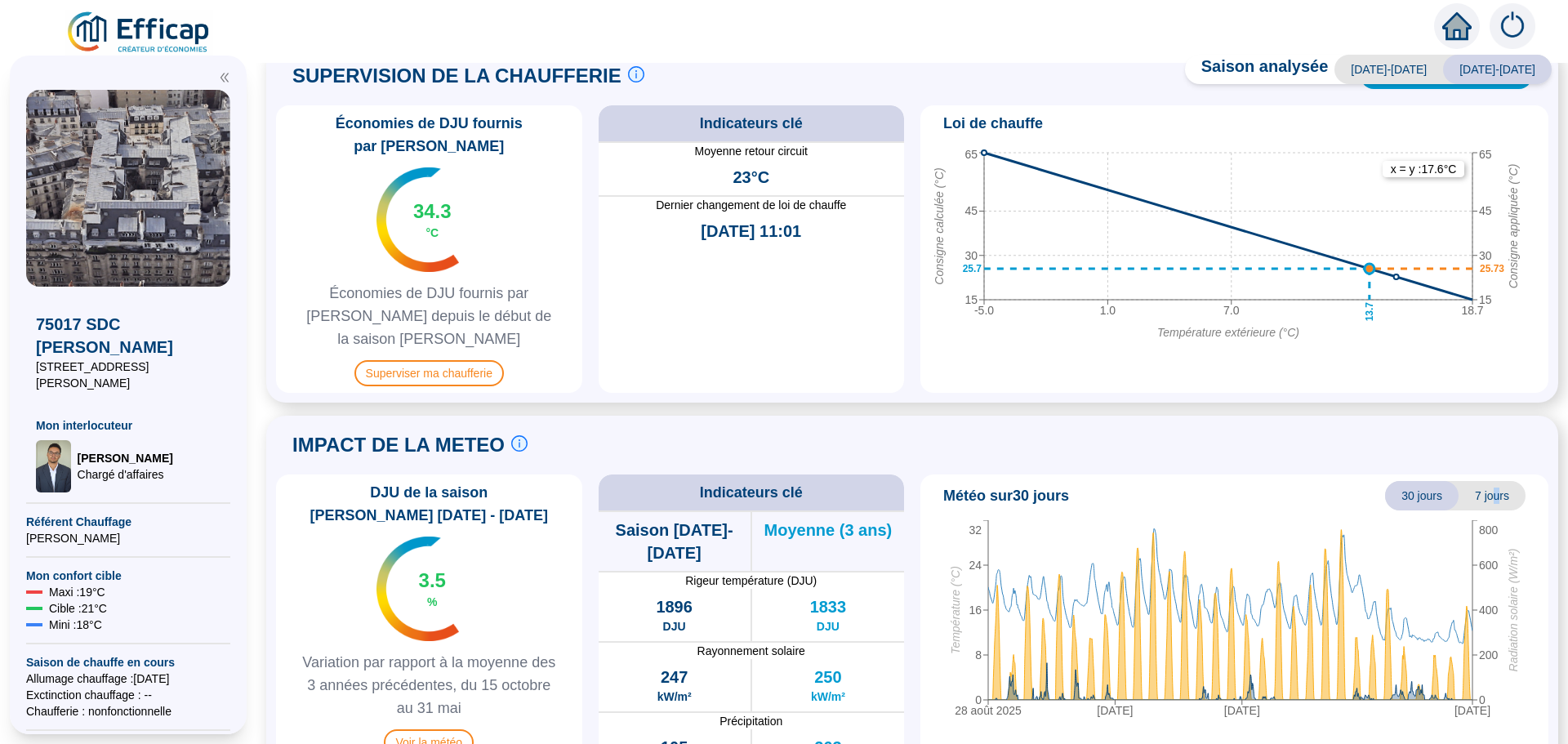
click at [1484, 481] on span "7 jours" at bounding box center [1492, 496] width 67 height 30
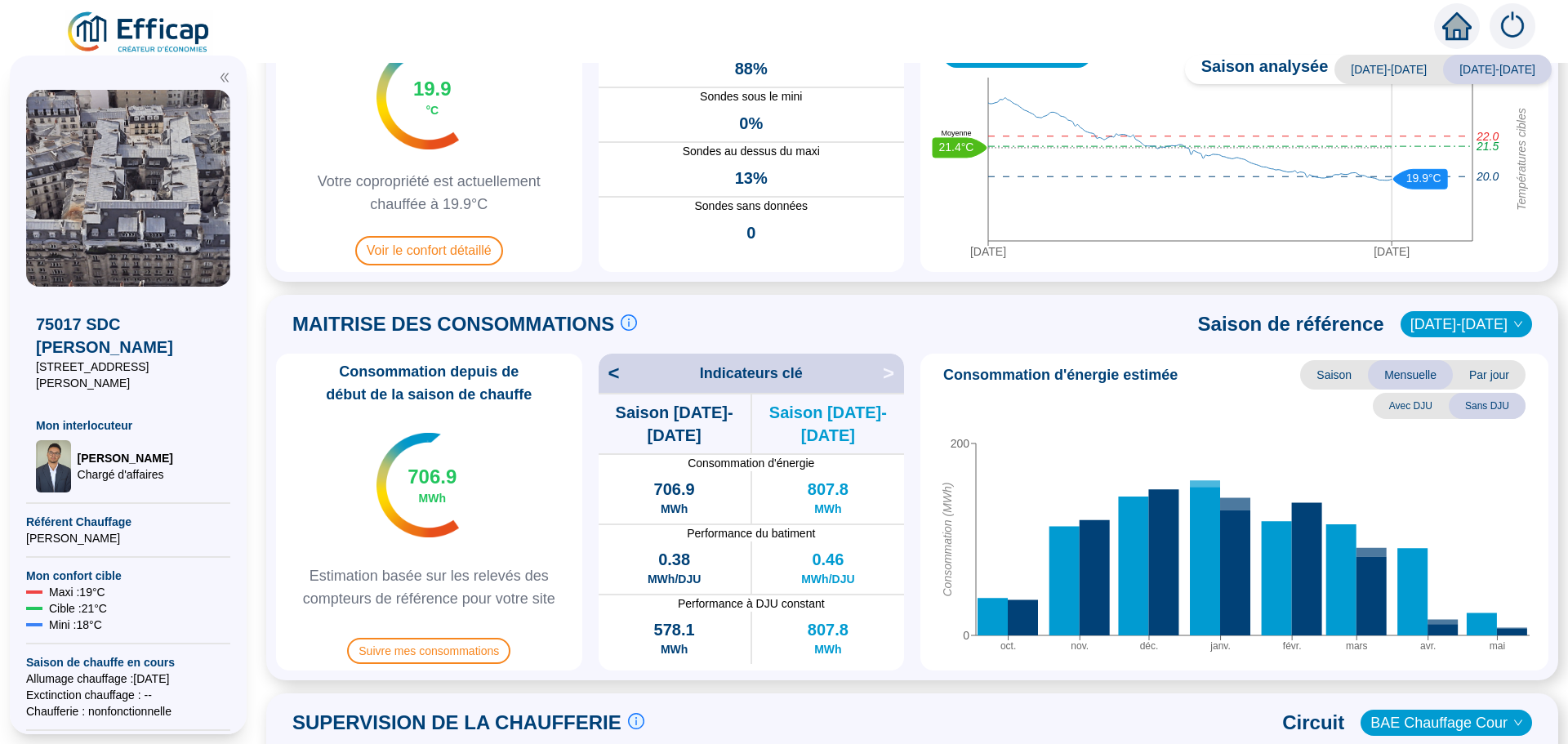
scroll to position [0, 0]
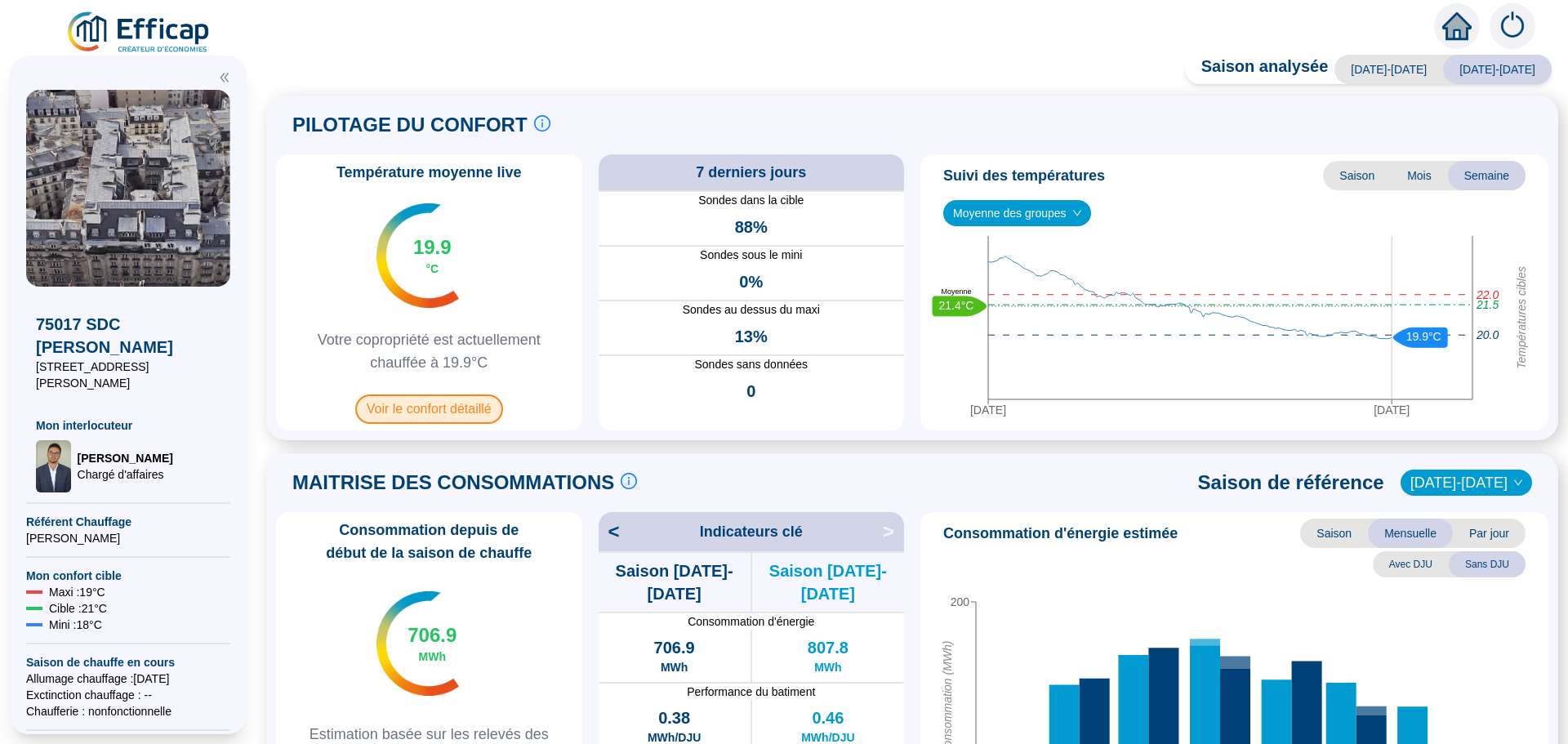
click at [439, 412] on span "Voir le confort détaillé" at bounding box center [429, 410] width 148 height 30
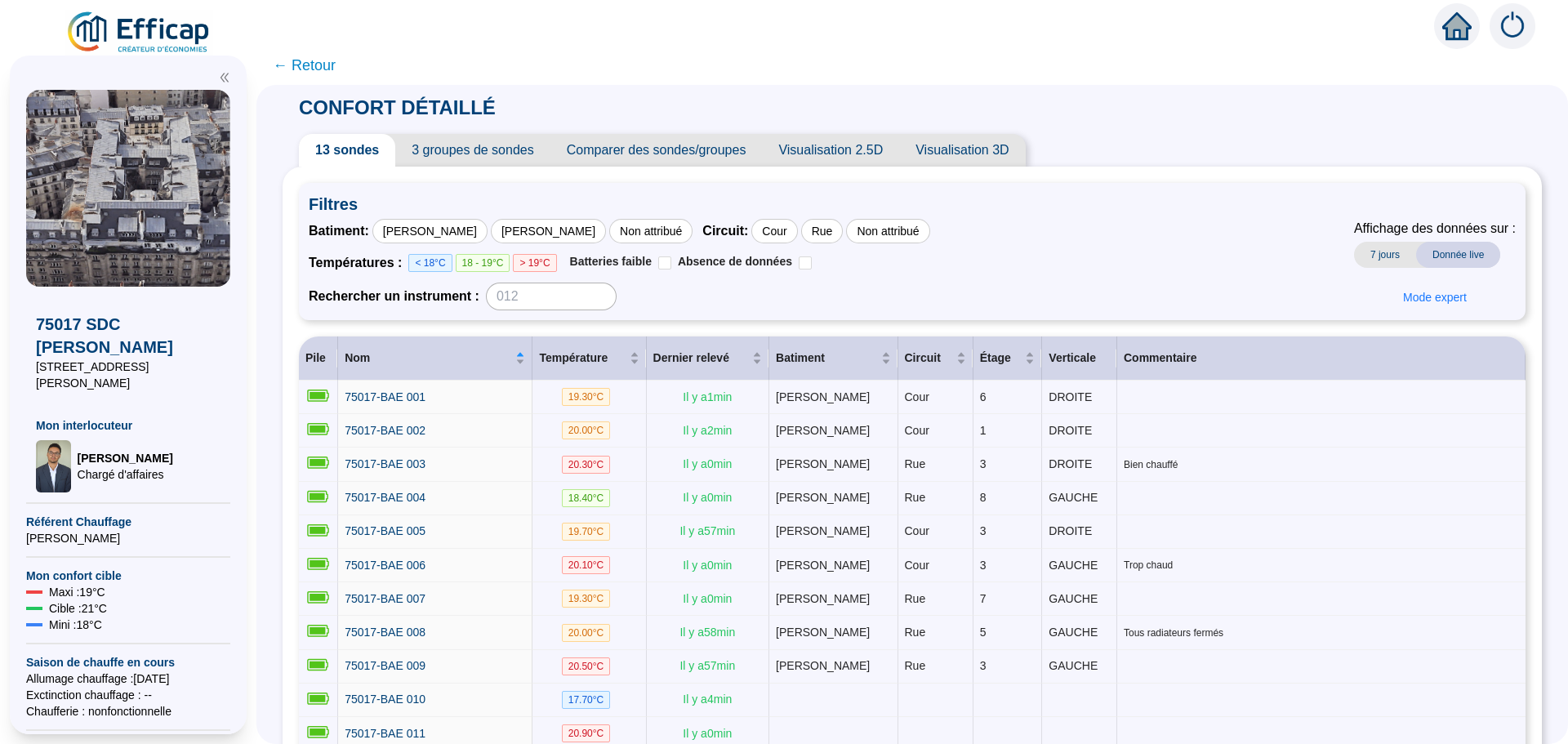
click at [494, 156] on span "3 groupes de sondes" at bounding box center [473, 150] width 154 height 32
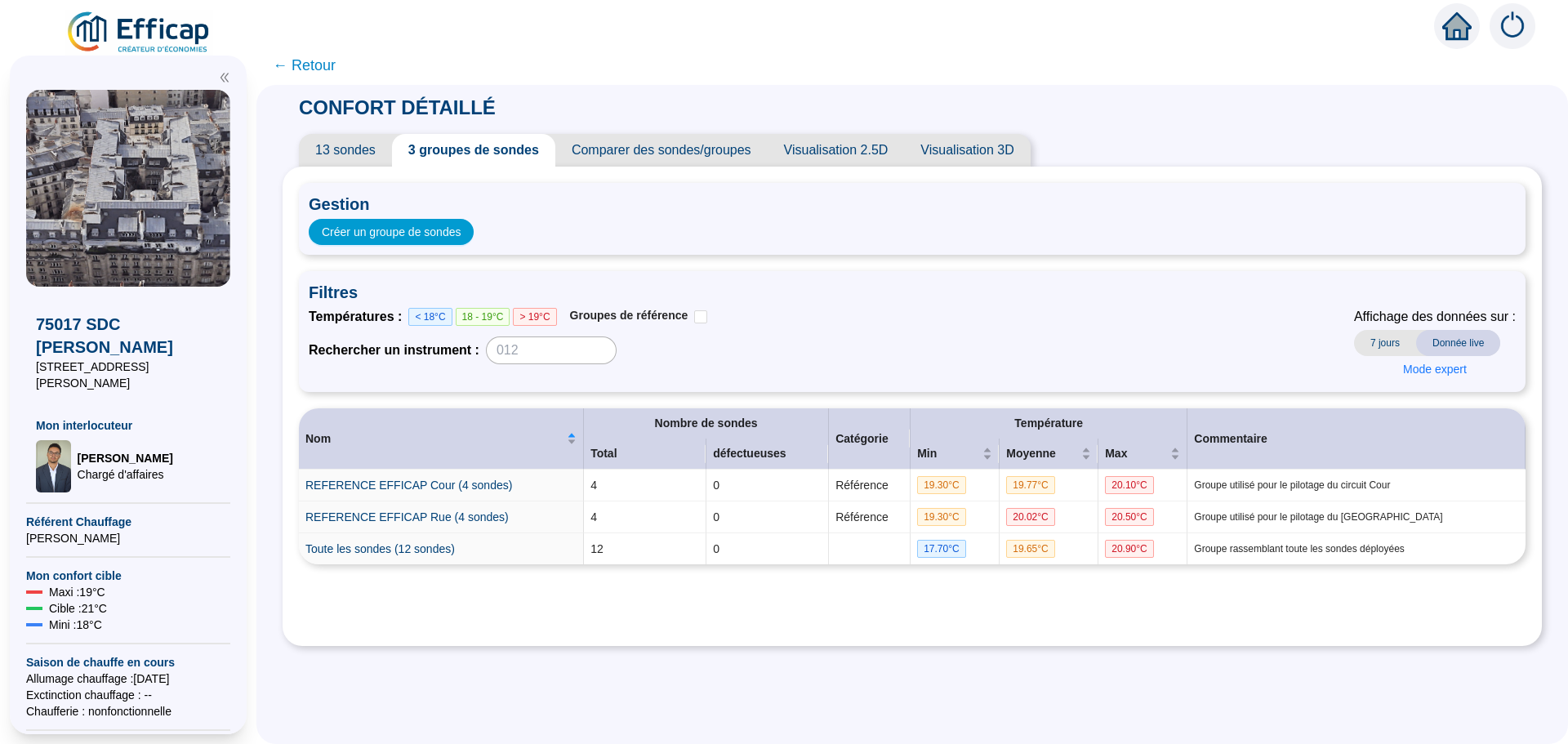
click at [1382, 343] on span "7 jours" at bounding box center [1385, 343] width 62 height 26
click at [1452, 332] on span "Donnée live" at bounding box center [1459, 343] width 84 height 26
